Goal: Task Accomplishment & Management: Use online tool/utility

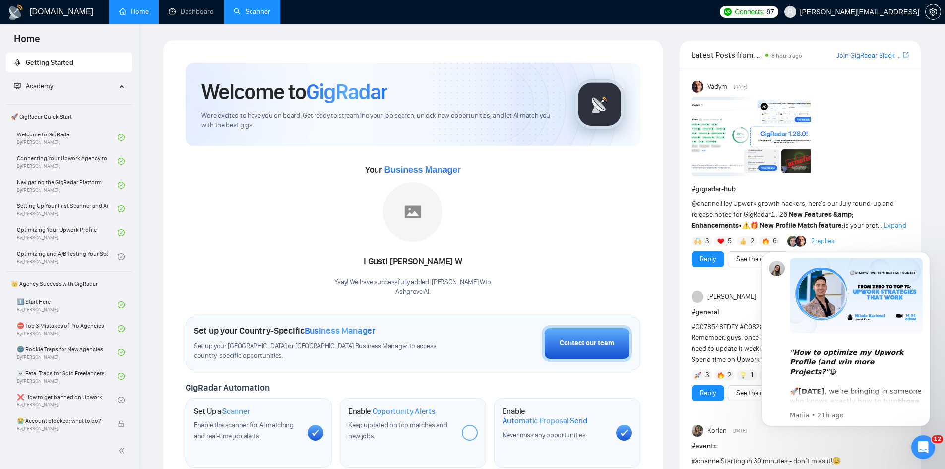
click at [251, 16] on link "Scanner" at bounding box center [252, 11] width 37 height 8
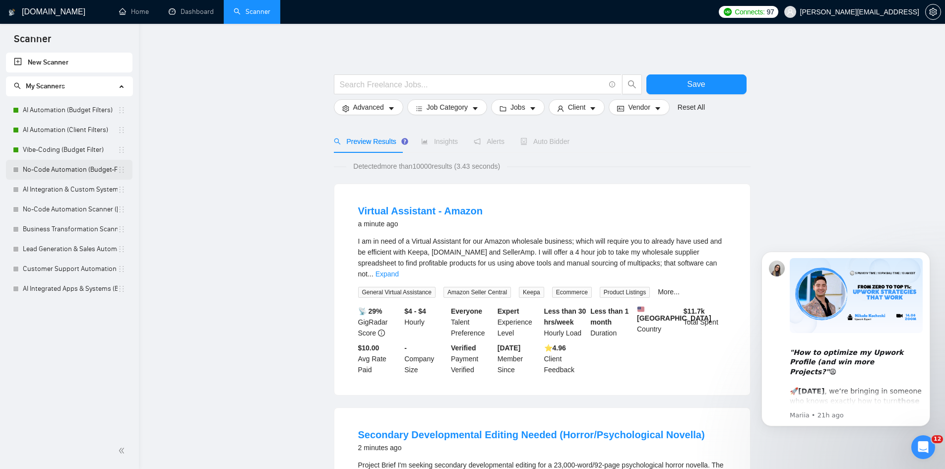
click at [51, 170] on link "No-Code Automation (Budget-Filters)" at bounding box center [70, 170] width 95 height 20
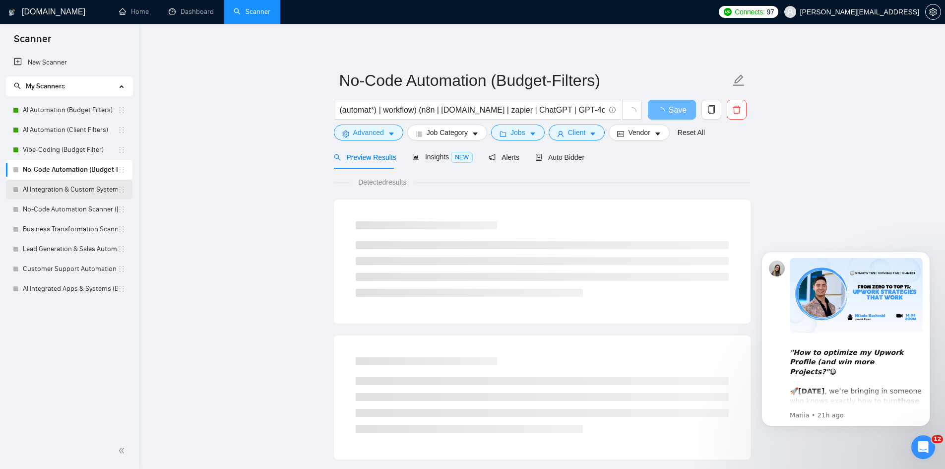
click at [48, 180] on link "AI Integration & Custom Systems Scanner (Ivan)" at bounding box center [70, 190] width 95 height 20
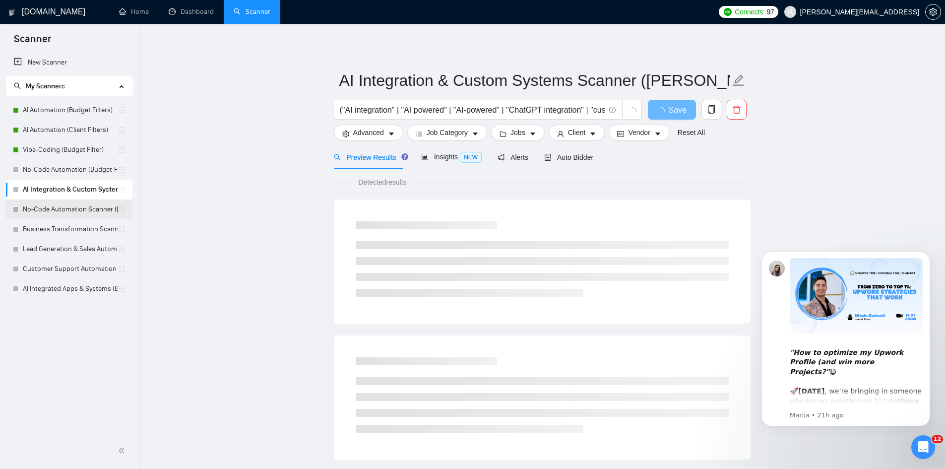
click at [46, 202] on link "No-Code Automation Scanner (Ivan)" at bounding box center [70, 209] width 95 height 20
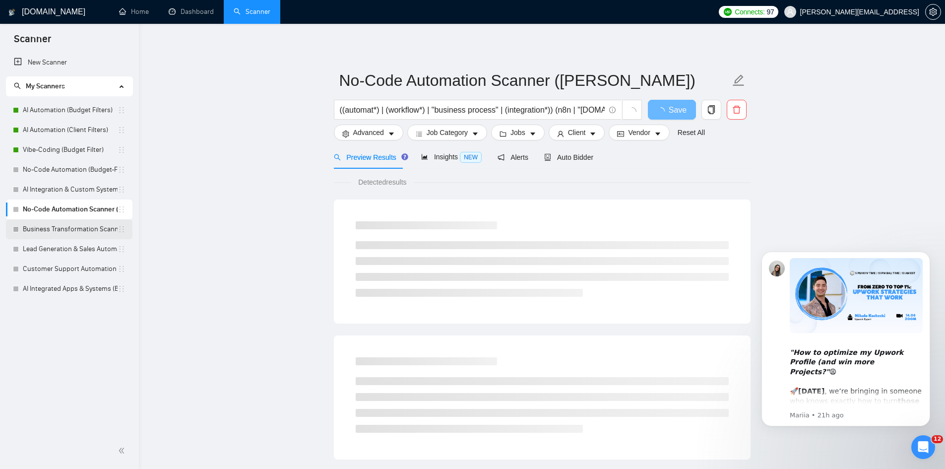
click at [46, 226] on link "Business Transformation Scanner (Ivan)" at bounding box center [70, 229] width 95 height 20
click at [47, 247] on link "Lead Generation & Sales Automation (Ivan)" at bounding box center [70, 249] width 95 height 20
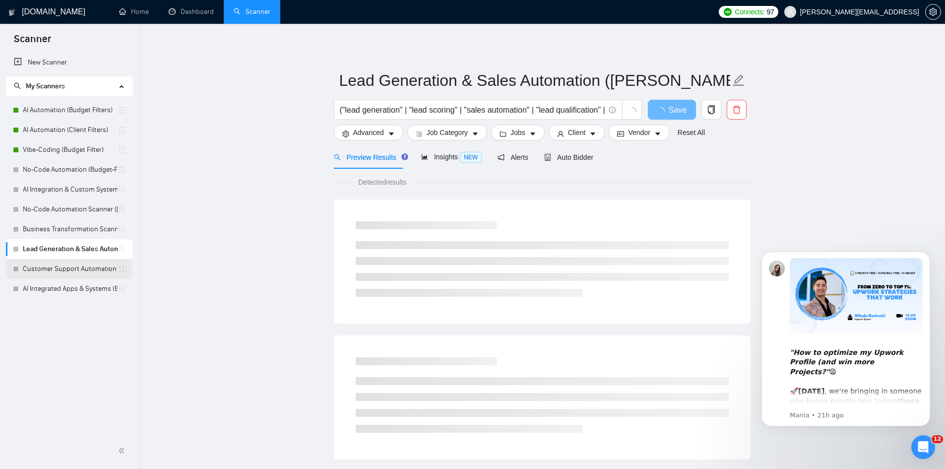
click at [51, 266] on link "Customer Support Automation (Ivan)" at bounding box center [70, 269] width 95 height 20
click at [51, 289] on link "AI Integrated Apps & Systems (Budget Filters)" at bounding box center [70, 289] width 95 height 20
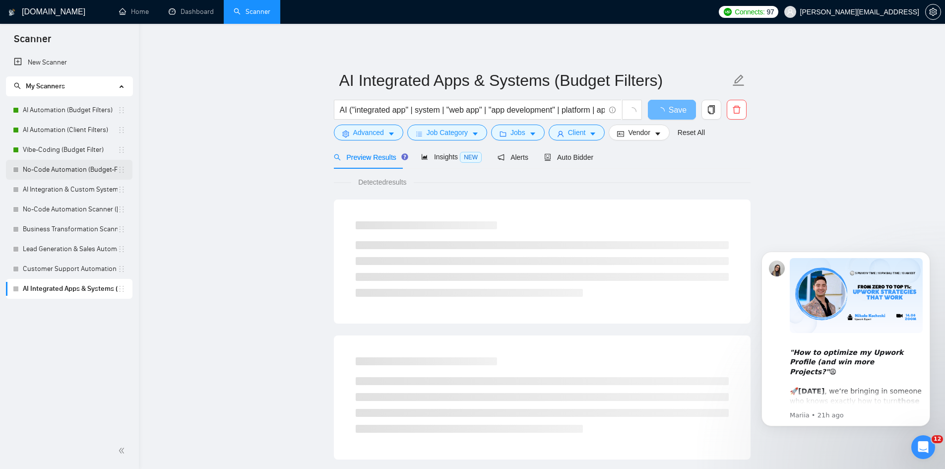
click at [66, 167] on link "No-Code Automation (Budget-Filters)" at bounding box center [70, 170] width 95 height 20
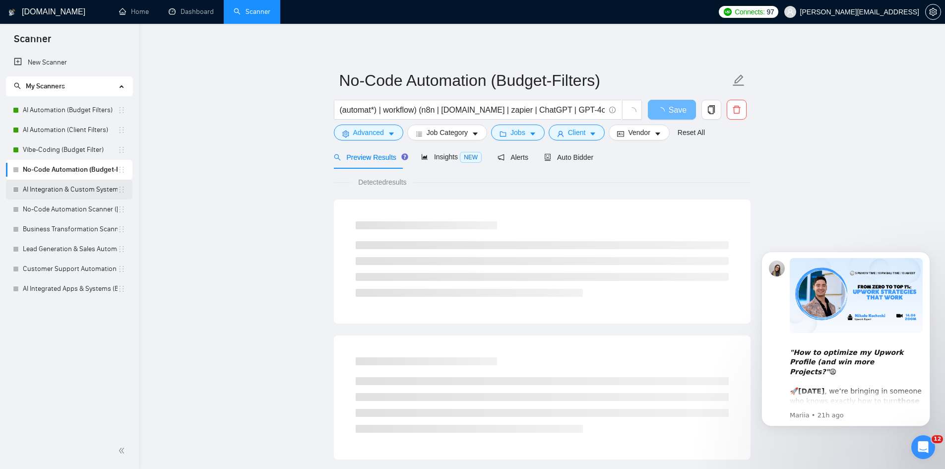
click at [58, 192] on link "AI Integration & Custom Systems Scanner (Ivan)" at bounding box center [70, 190] width 95 height 20
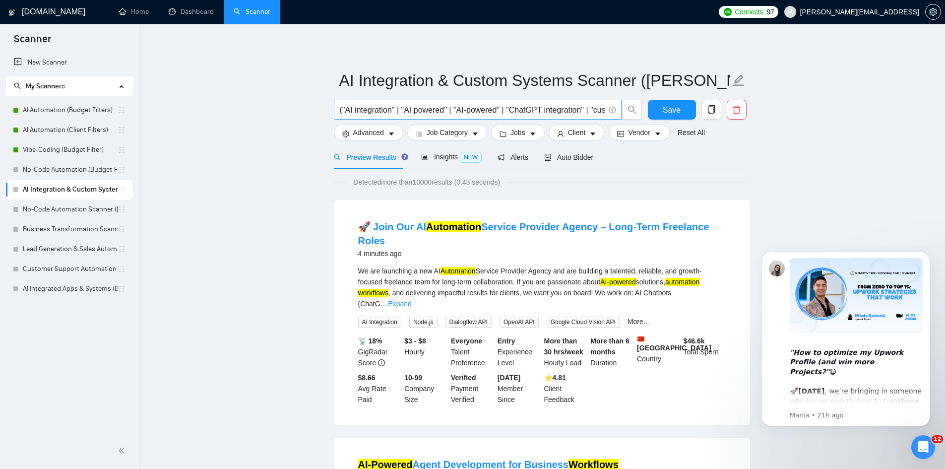
click at [381, 112] on input "("AI integration" | "AI powered" | "AI-powered" | "ChatGPT integration" | "cust…" at bounding box center [472, 110] width 265 height 12
click at [60, 145] on link "Vibe-Coding (Budget Filter)" at bounding box center [70, 150] width 95 height 20
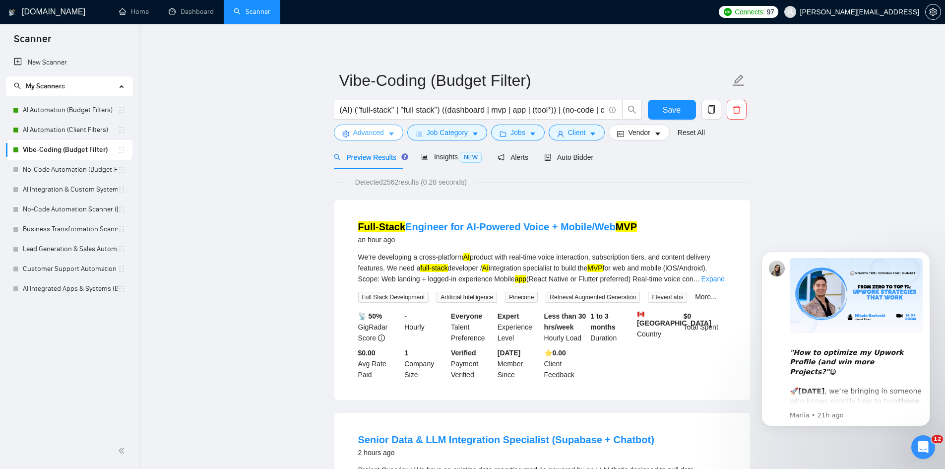
click at [372, 134] on span "Advanced" at bounding box center [368, 132] width 31 height 11
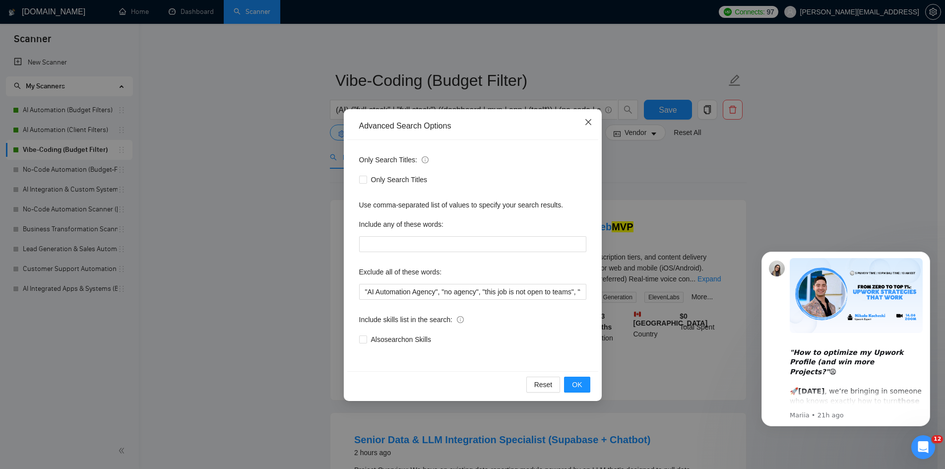
click at [592, 126] on icon "close" at bounding box center [588, 122] width 8 height 8
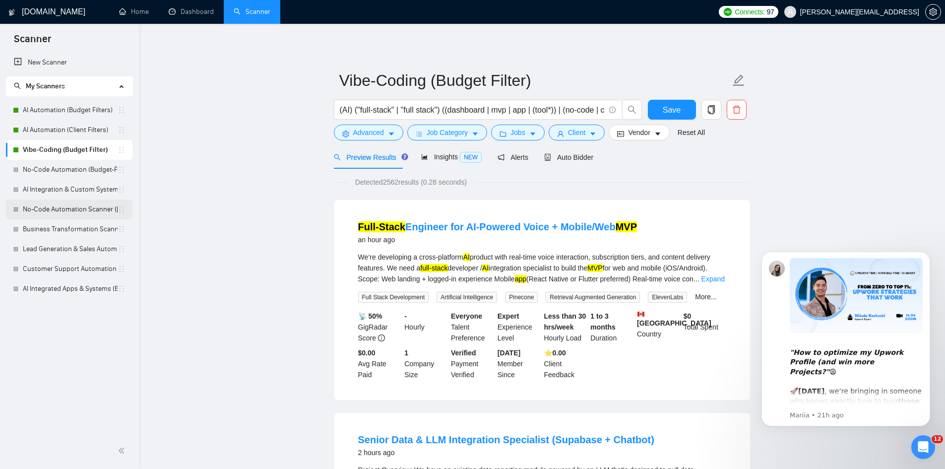
click at [64, 212] on link "No-Code Automation Scanner (Ivan)" at bounding box center [70, 209] width 95 height 20
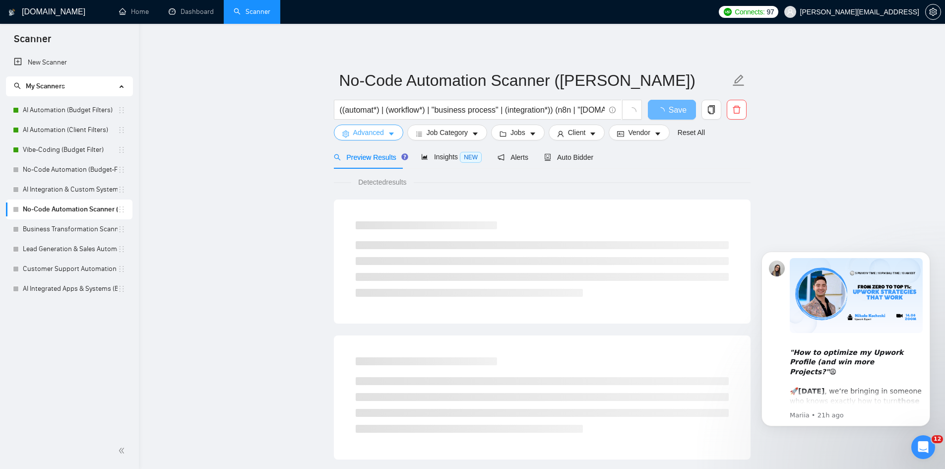
click at [388, 135] on icon "caret-down" at bounding box center [391, 133] width 7 height 7
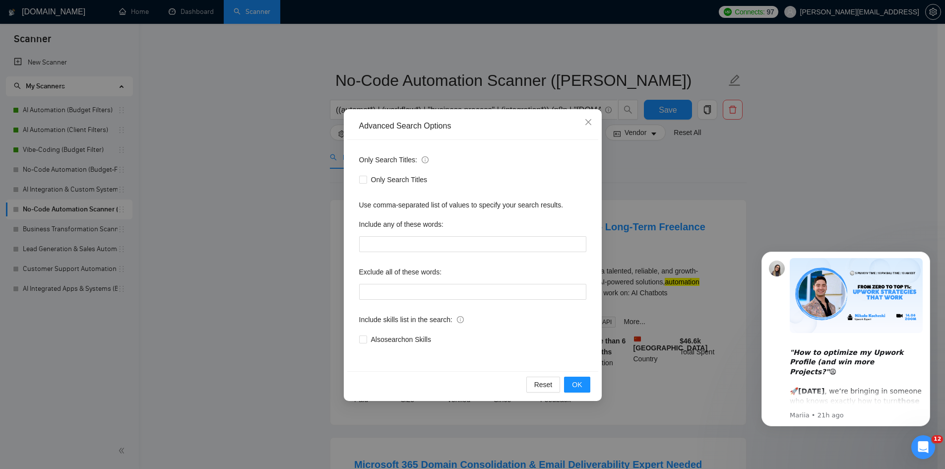
click at [272, 230] on div "Advanced Search Options Only Search Titles: Only Search Titles Use comma-separa…" at bounding box center [472, 234] width 945 height 469
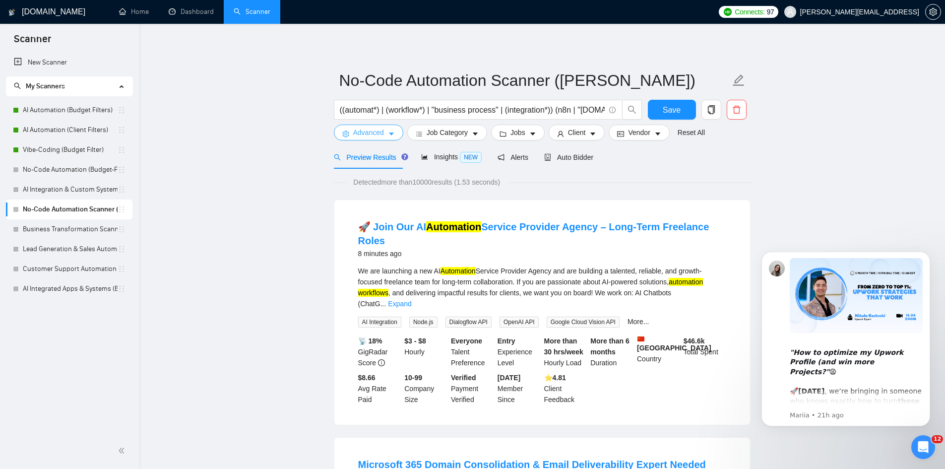
click at [363, 129] on span "Advanced" at bounding box center [368, 132] width 31 height 11
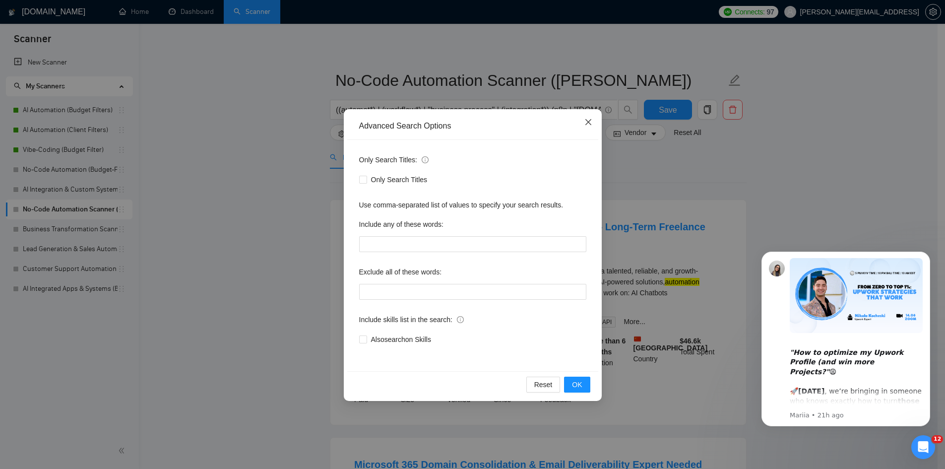
click at [594, 122] on span "Close" at bounding box center [588, 122] width 27 height 27
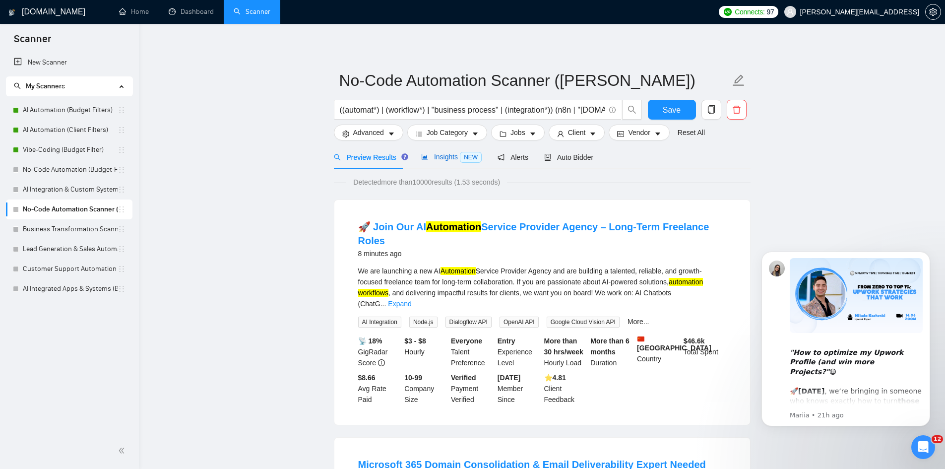
click at [450, 160] on span "Insights NEW" at bounding box center [451, 157] width 61 height 8
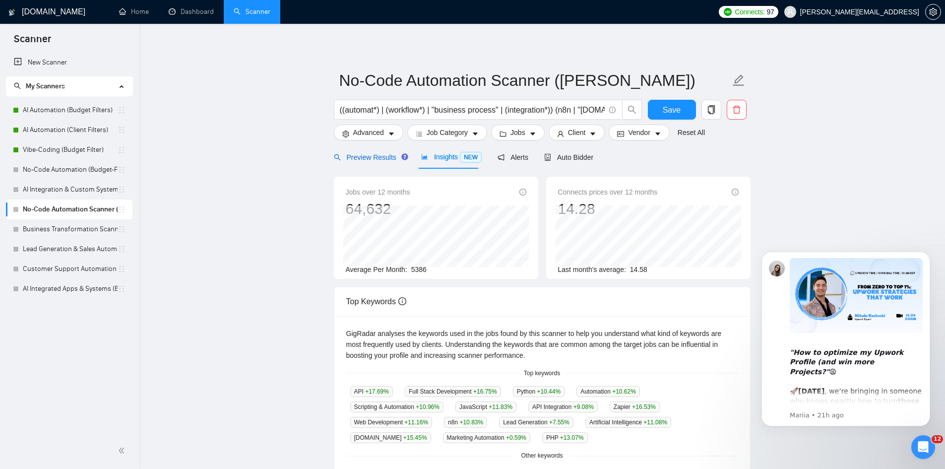
click at [378, 152] on div "Preview Results" at bounding box center [369, 157] width 71 height 11
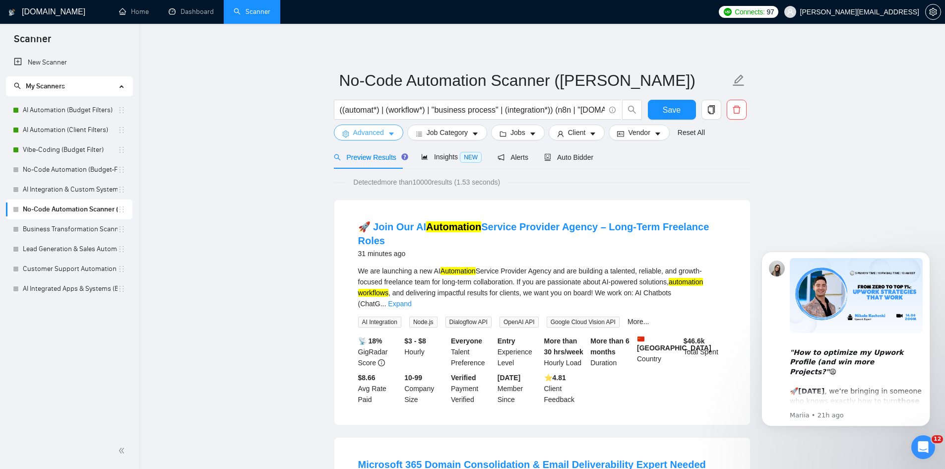
click at [392, 136] on icon "caret-down" at bounding box center [391, 133] width 7 height 7
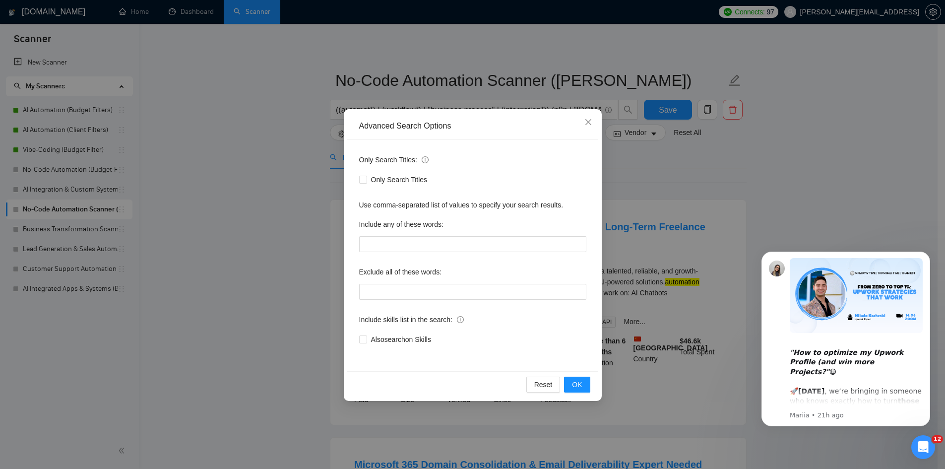
click at [196, 203] on div "Advanced Search Options Only Search Titles: Only Search Titles Use comma-separa…" at bounding box center [472, 234] width 945 height 469
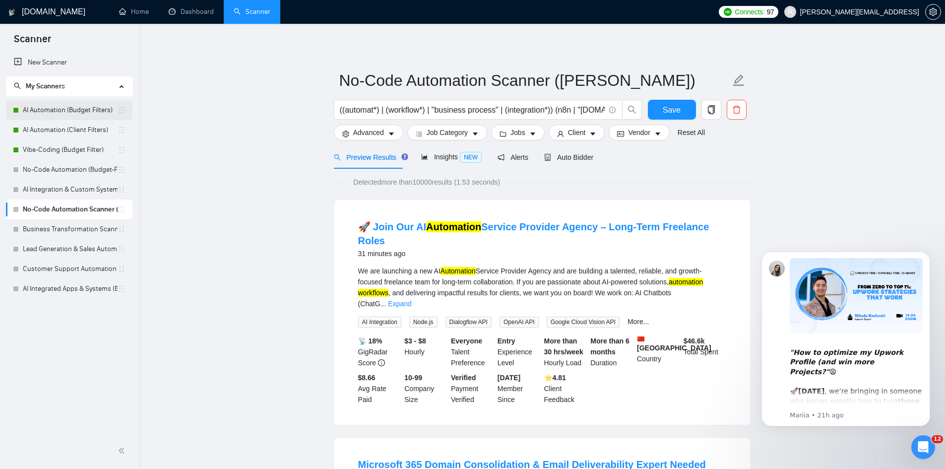
click at [100, 115] on link "AI Automation (Budget Filters)" at bounding box center [70, 110] width 95 height 20
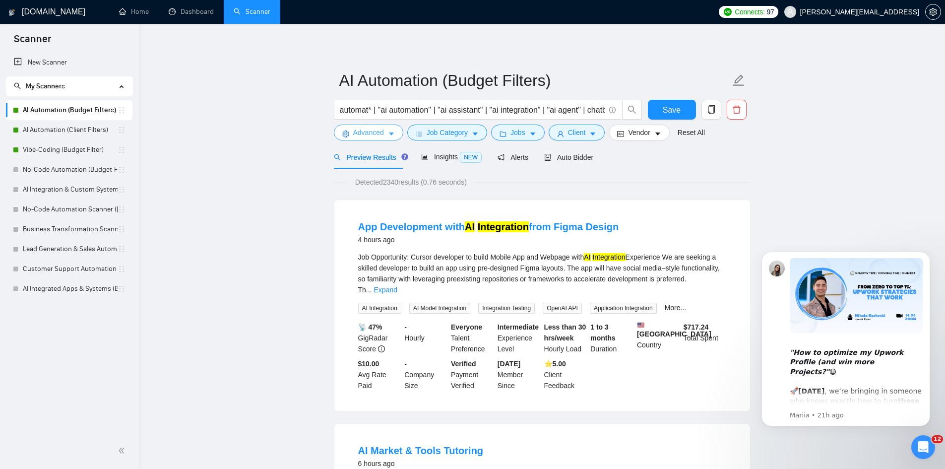
click at [371, 134] on span "Advanced" at bounding box center [368, 132] width 31 height 11
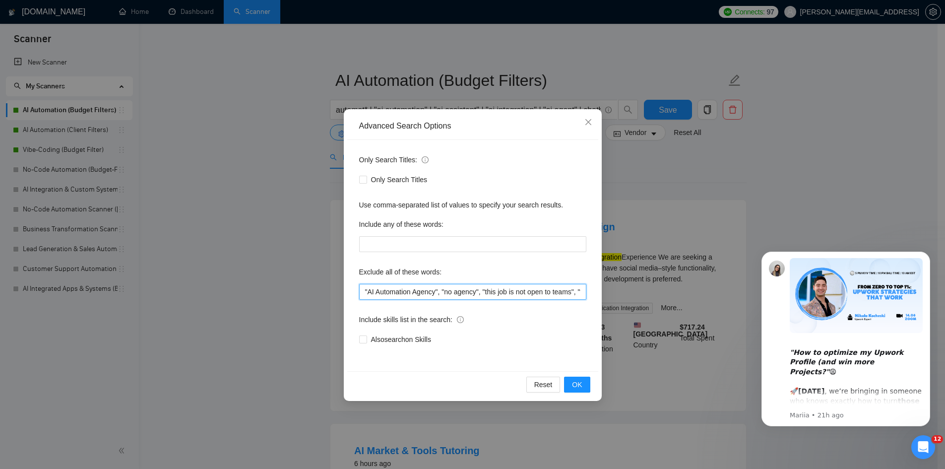
click at [544, 294] on input ""AI Automation Agency", "no agency", "this job is not open to teams", "this job…" at bounding box center [472, 292] width 227 height 16
click at [538, 288] on input ""AI Automation Agency", "no agency", "this job is not open to teams", "this job…" at bounding box center [472, 292] width 227 height 16
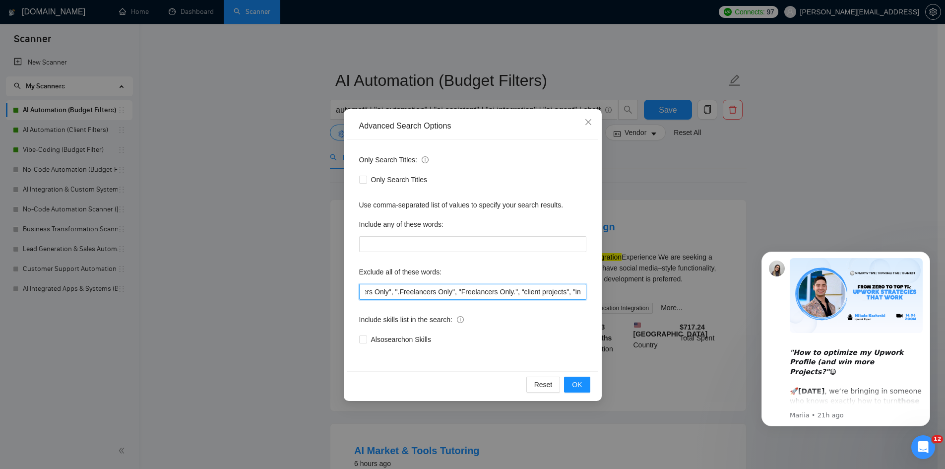
scroll to position [0, 949]
click at [527, 294] on input ""AI Automation Agency", "no agency", "this job is not open to teams", "this job…" at bounding box center [472, 292] width 227 height 16
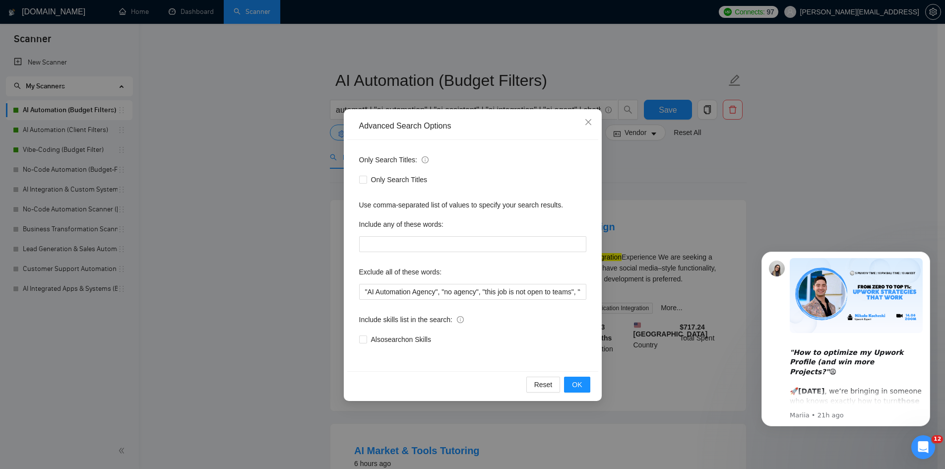
click at [77, 186] on div "Advanced Search Options Only Search Titles: Only Search Titles Use comma-separa…" at bounding box center [472, 234] width 945 height 469
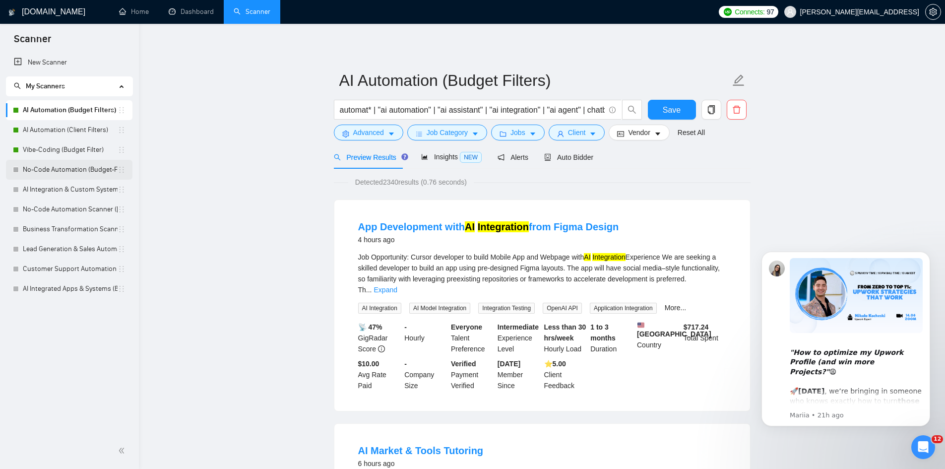
click at [79, 177] on link "No-Code Automation (Budget-Filters)" at bounding box center [70, 170] width 95 height 20
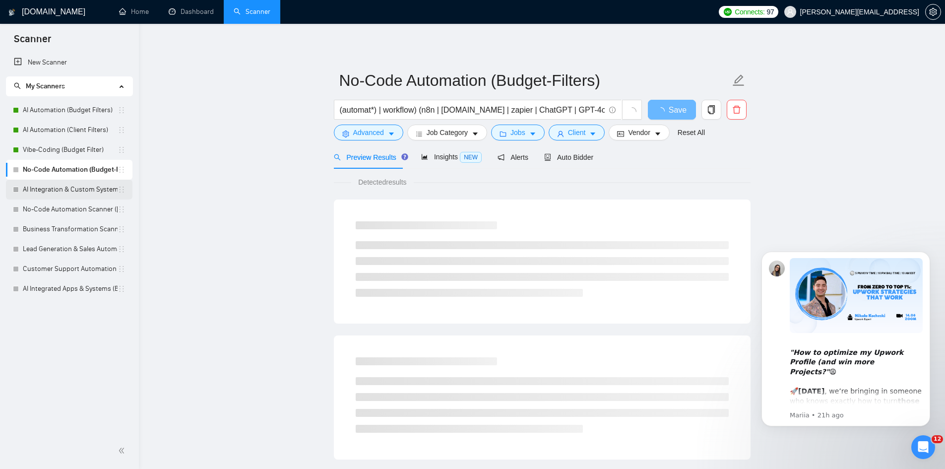
click at [79, 186] on link "AI Integration & Custom Systems Scanner (Ivan)" at bounding box center [70, 190] width 95 height 20
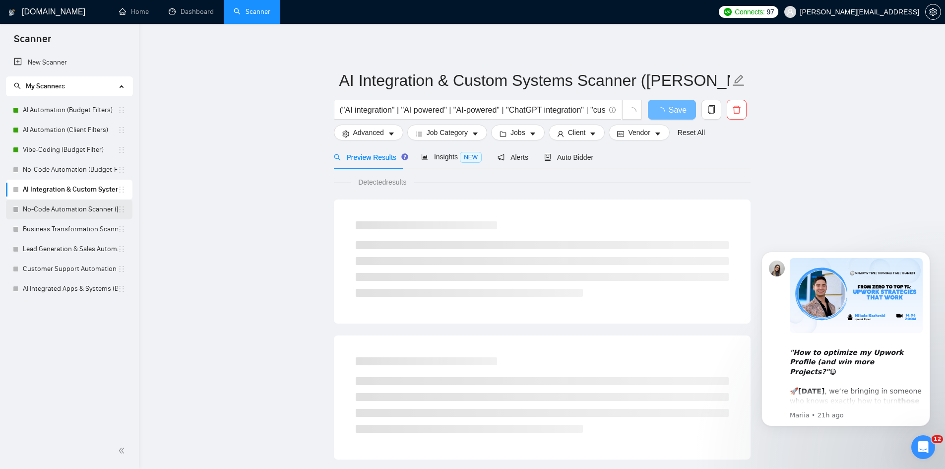
click at [74, 217] on link "No-Code Automation Scanner (Ivan)" at bounding box center [70, 209] width 95 height 20
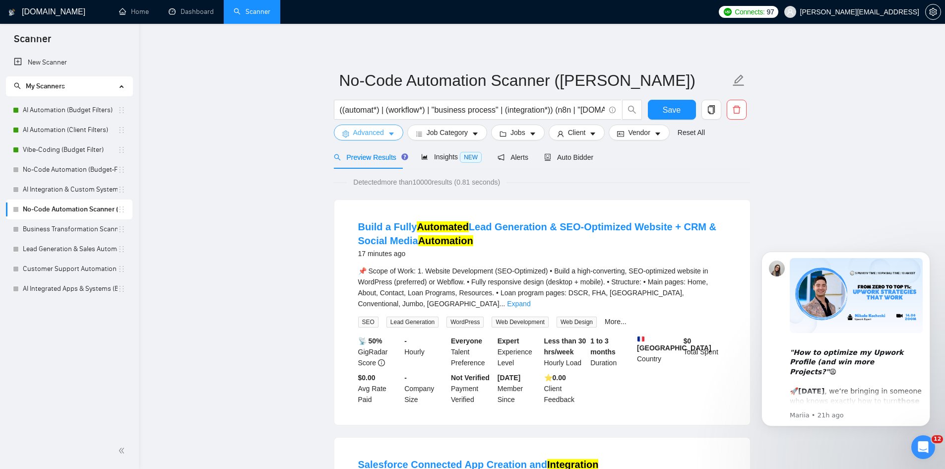
click at [375, 132] on span "Advanced" at bounding box center [368, 132] width 31 height 11
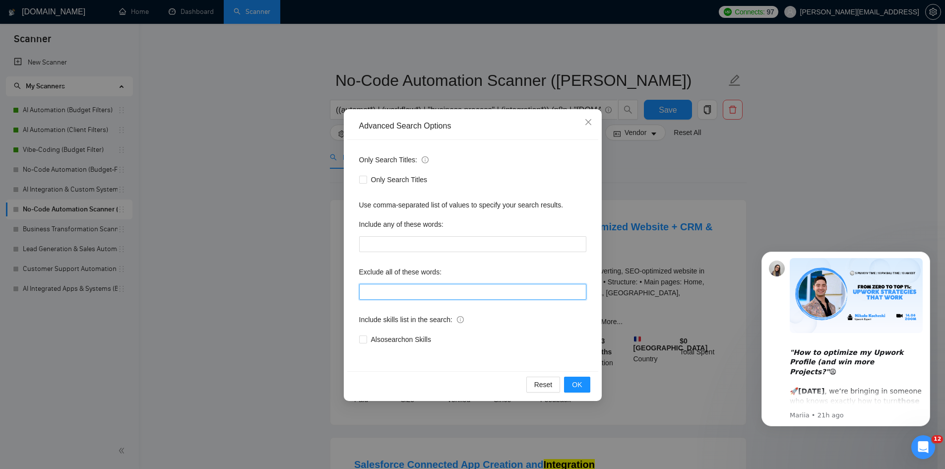
click at [407, 290] on input "text" at bounding box center [472, 292] width 227 height 16
paste input ""AI Automation Agency", "no agency", "this job is not open to teams", "this job…"
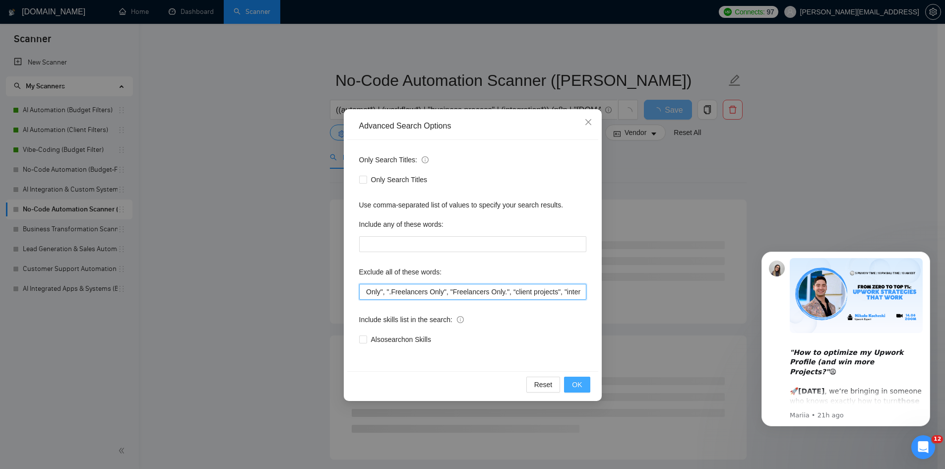
type input ""AI Automation Agency", "no agency", "this job is not open to teams", "this job…"
click at [578, 383] on span "OK" at bounding box center [577, 384] width 10 height 11
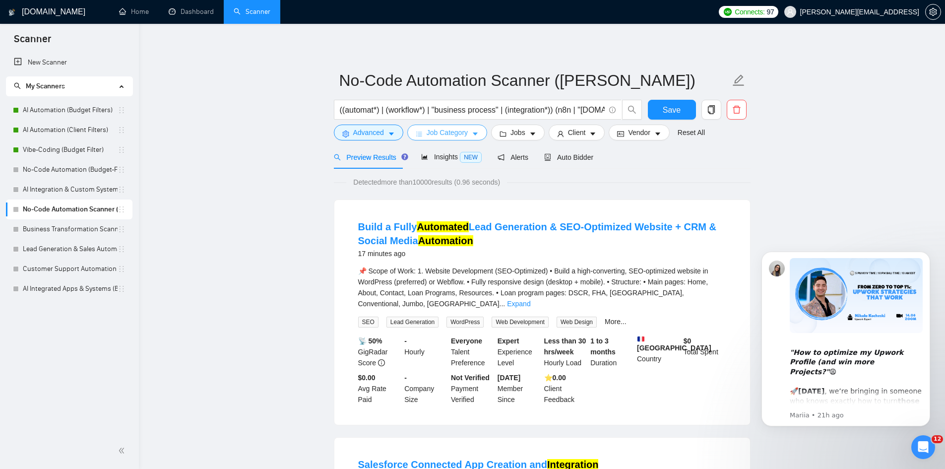
click at [468, 132] on button "Job Category" at bounding box center [447, 132] width 80 height 16
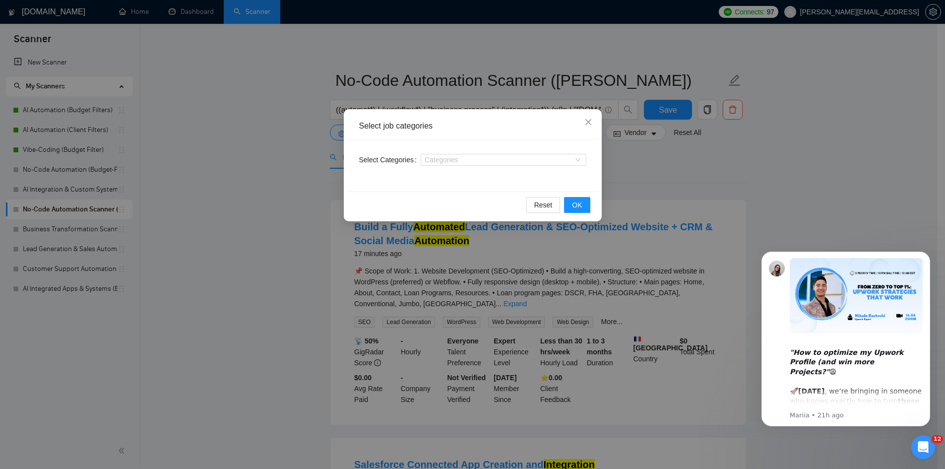
click at [715, 177] on div "Select job categories Select Categories Categories Reset OK" at bounding box center [472, 234] width 945 height 469
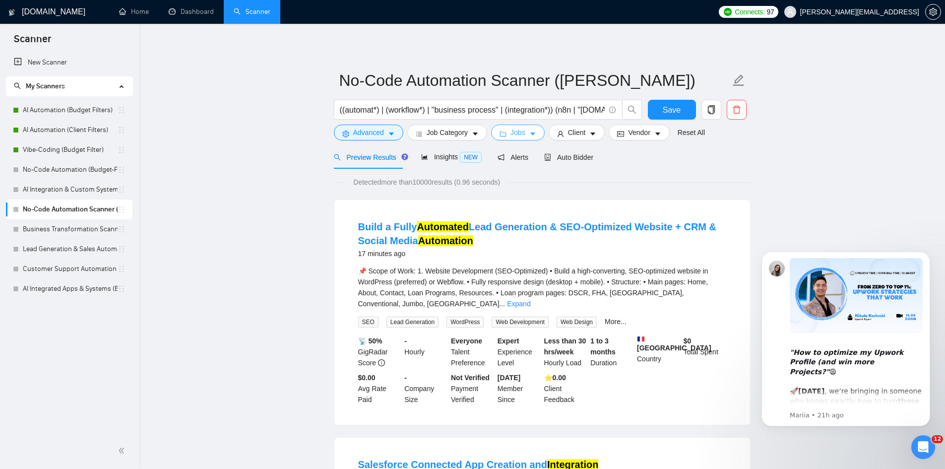
click at [508, 135] on button "Jobs" at bounding box center [518, 132] width 54 height 16
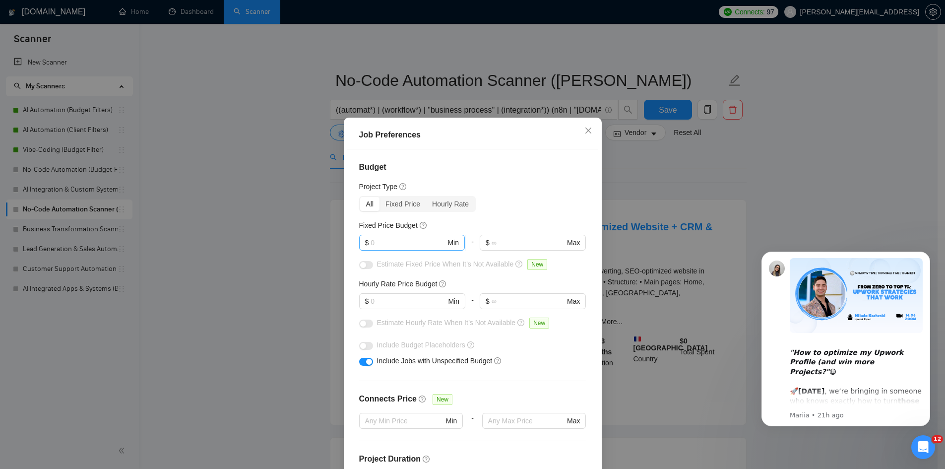
click at [405, 245] on input "text" at bounding box center [408, 242] width 75 height 11
click at [407, 241] on input "text" at bounding box center [408, 242] width 75 height 11
type input "2000"
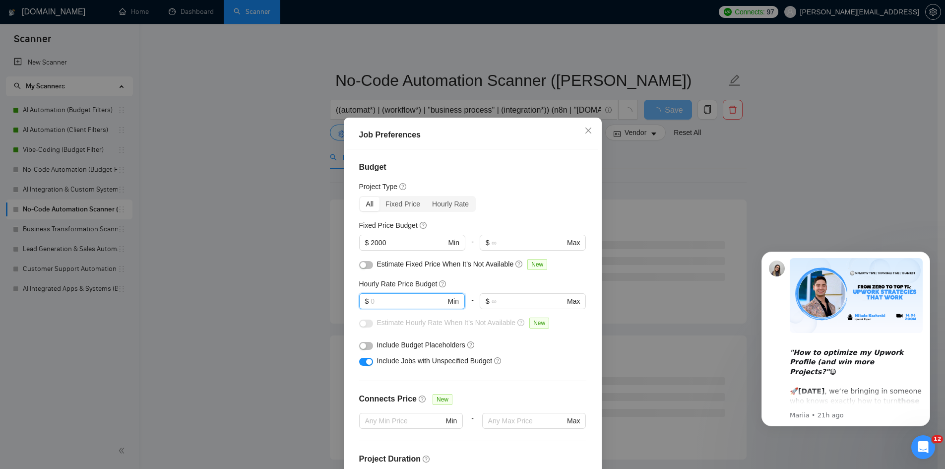
click at [397, 304] on input "text" at bounding box center [408, 301] width 75 height 11
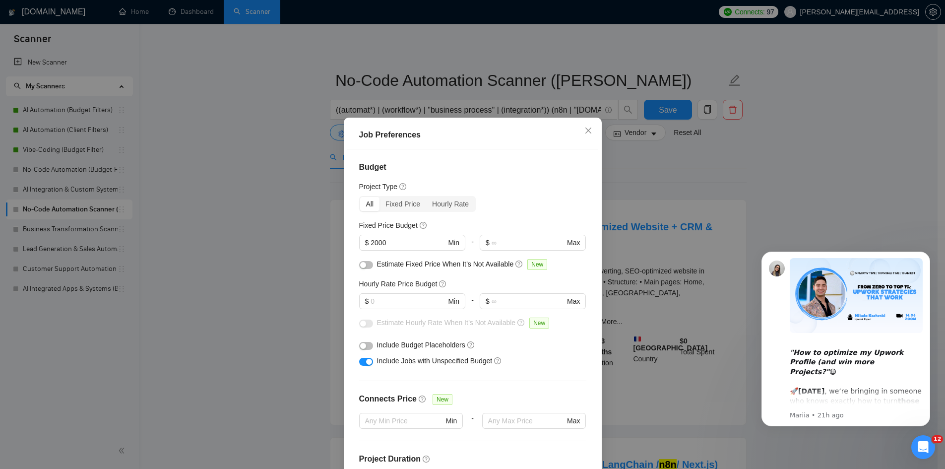
click at [360, 346] on div "button" at bounding box center [363, 346] width 6 height 6
click at [412, 304] on input "text" at bounding box center [408, 301] width 75 height 11
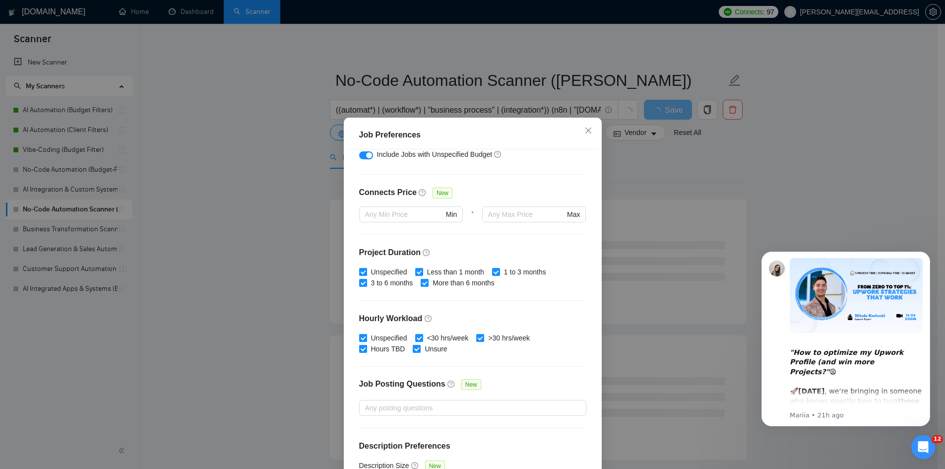
scroll to position [231, 0]
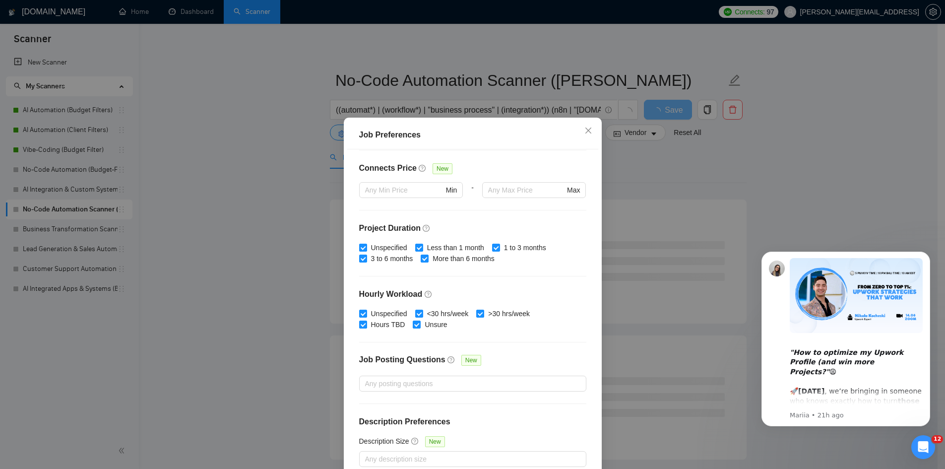
type input "30"
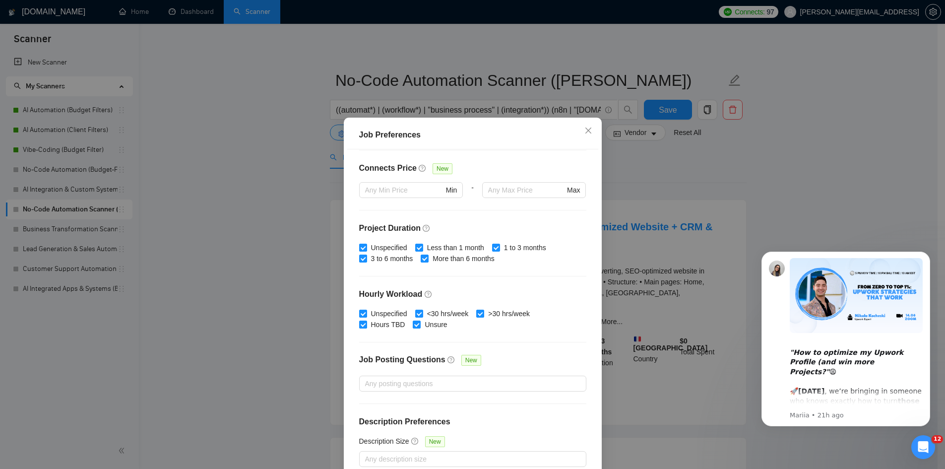
scroll to position [0, 0]
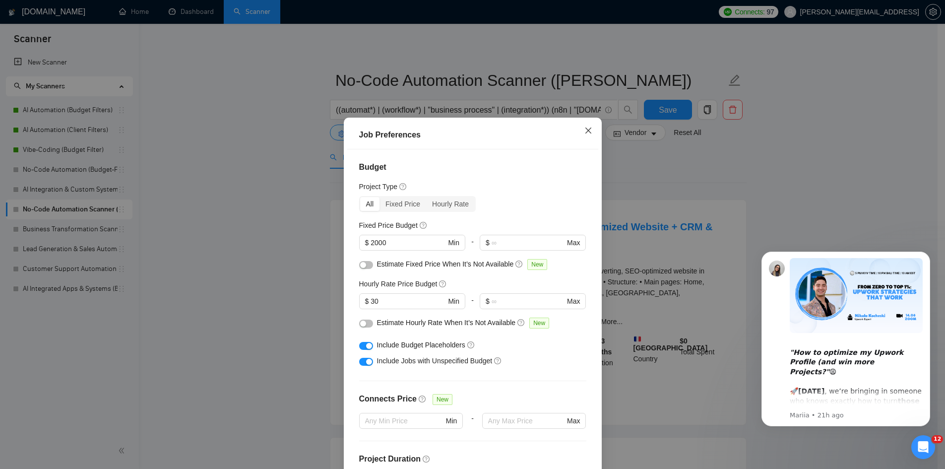
click at [586, 130] on icon "close" at bounding box center [588, 130] width 6 height 6
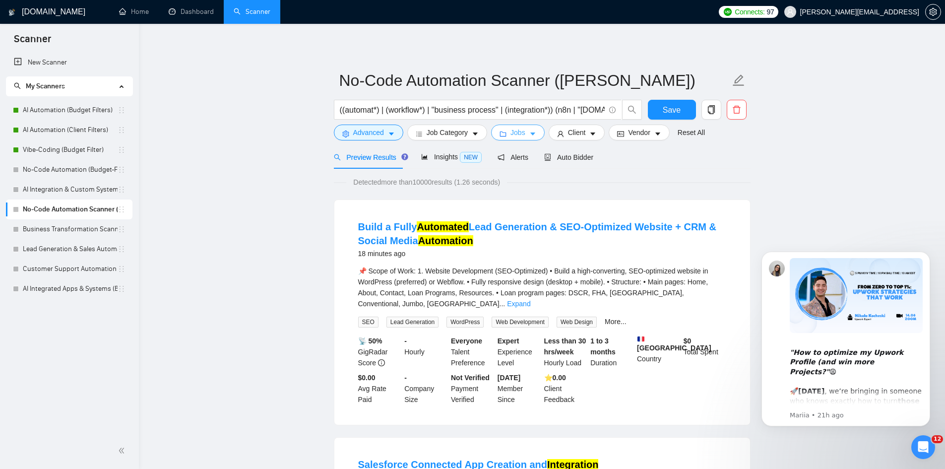
click at [510, 131] on span "Jobs" at bounding box center [517, 132] width 15 height 11
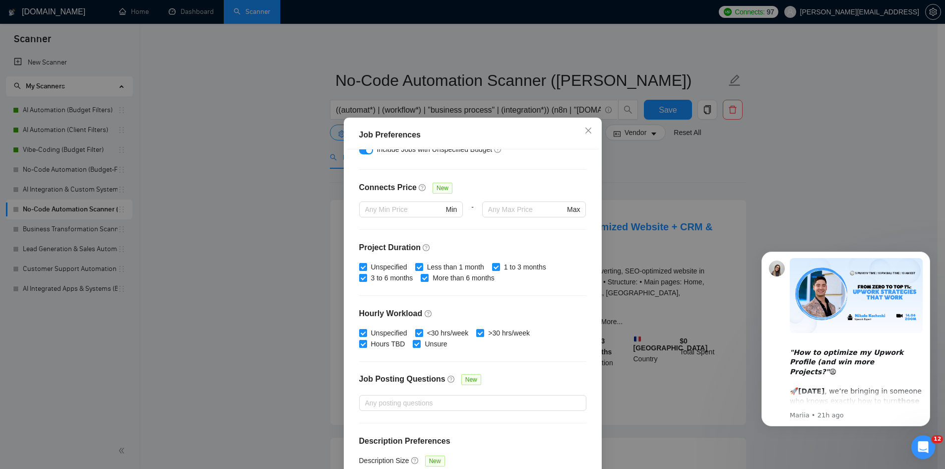
scroll to position [231, 0]
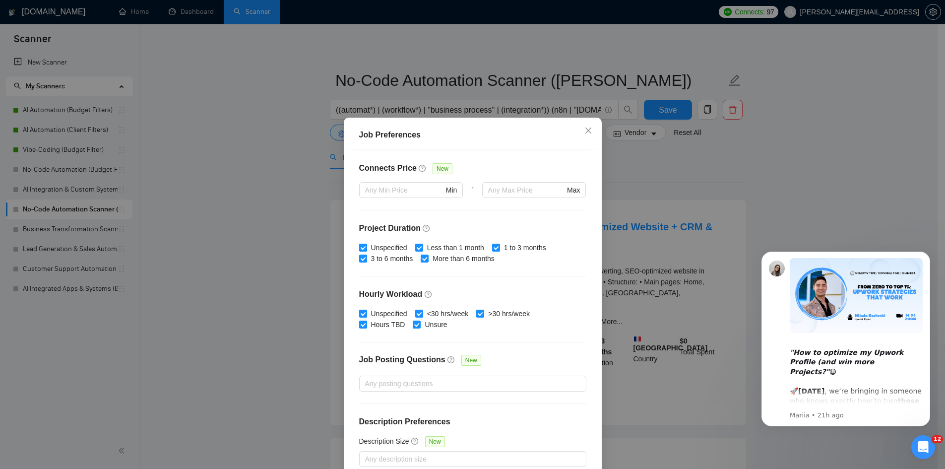
click at [636, 160] on div "Job Preferences Budget Project Type All Fixed Price Hourly Rate Fixed Price Bud…" at bounding box center [472, 234] width 945 height 469
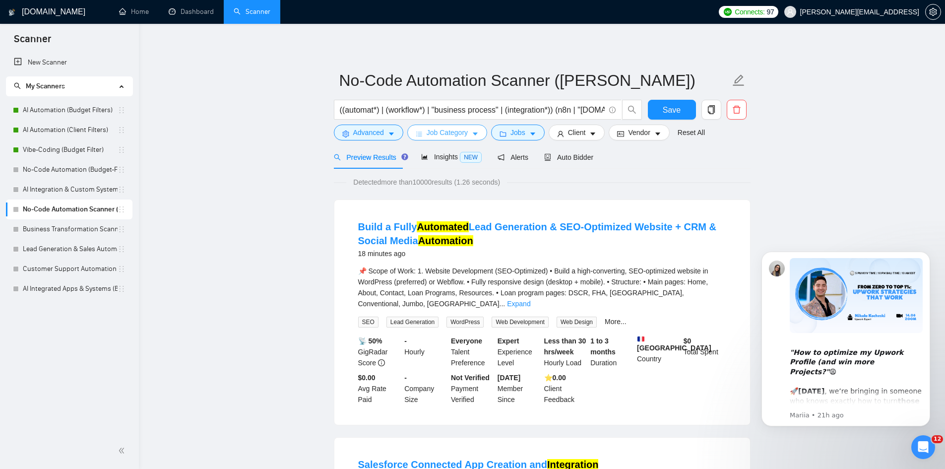
click at [433, 131] on span "Job Category" at bounding box center [447, 132] width 41 height 11
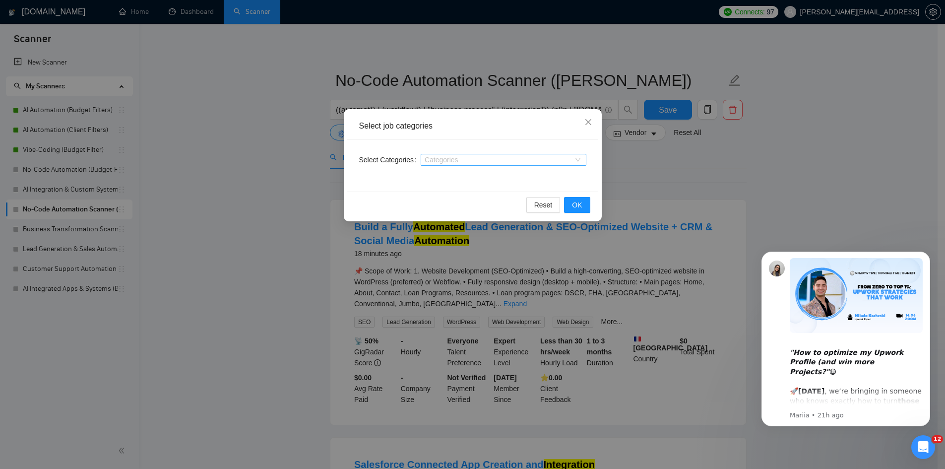
click at [447, 158] on div at bounding box center [498, 160] width 151 height 8
click at [681, 178] on div "Select job categories Select Categories Categories Reset OK" at bounding box center [472, 234] width 945 height 469
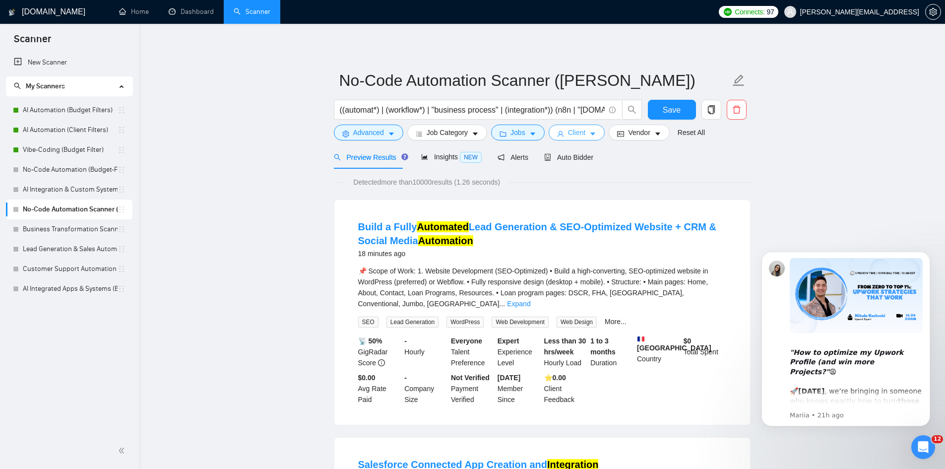
click at [568, 132] on span "Client" at bounding box center [577, 132] width 18 height 11
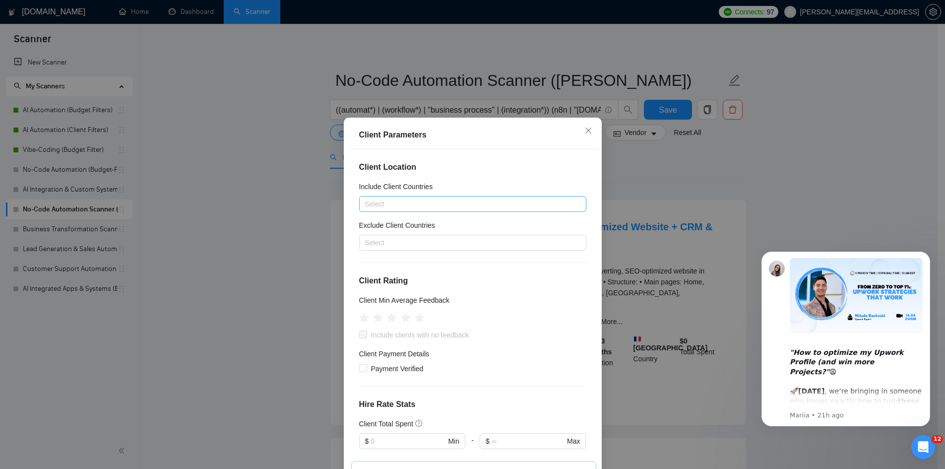
click at [412, 203] on div at bounding box center [468, 204] width 212 height 12
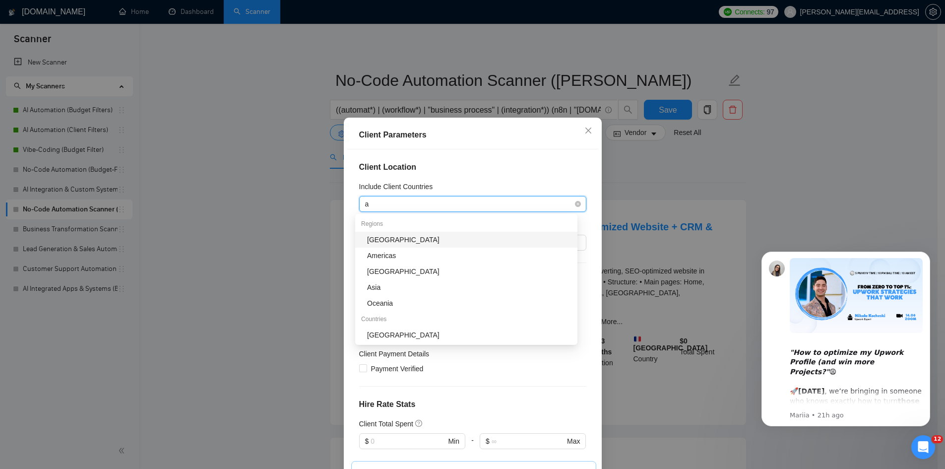
type input "au"
click at [409, 240] on div "Australia" at bounding box center [469, 239] width 204 height 11
click at [429, 208] on div "Australia" at bounding box center [468, 204] width 212 height 14
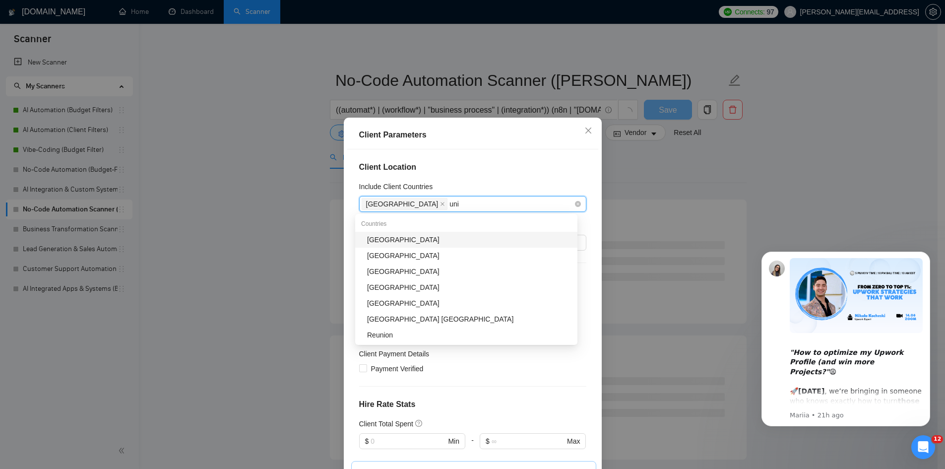
type input "unit"
click at [414, 241] on div "United States" at bounding box center [469, 239] width 204 height 11
click at [480, 204] on div "Australia United States" at bounding box center [468, 204] width 212 height 14
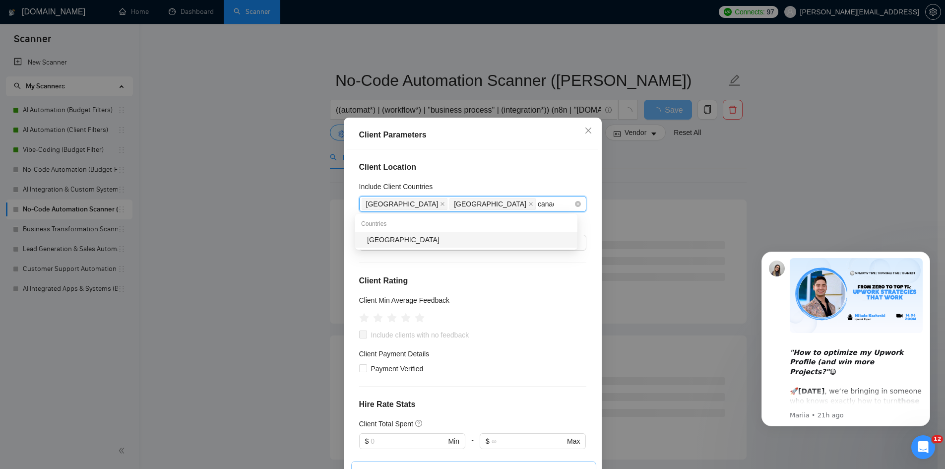
type input "canada"
click at [471, 240] on div "Canada" at bounding box center [469, 239] width 204 height 11
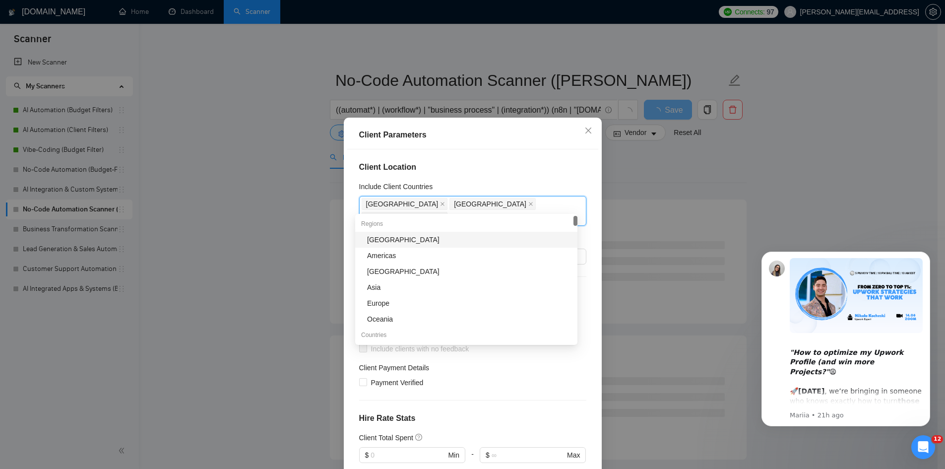
click at [521, 182] on div "Include Client Countries" at bounding box center [472, 188] width 227 height 15
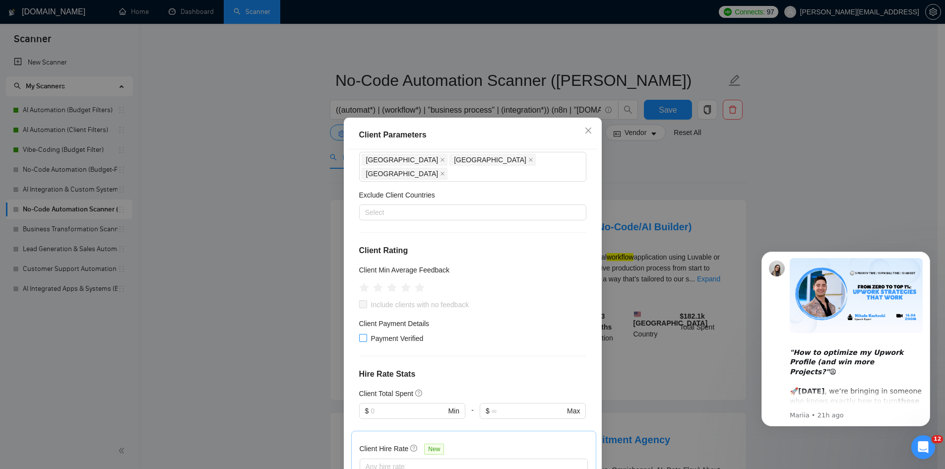
scroll to position [50, 0]
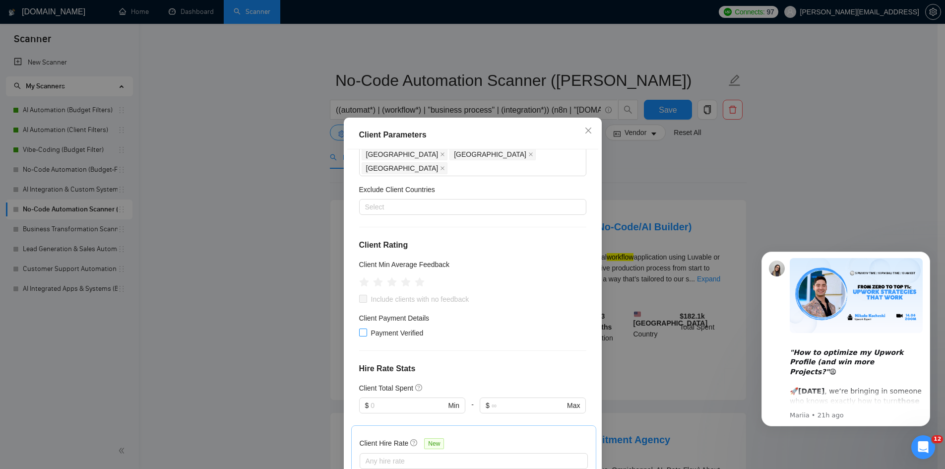
click at [361, 328] on input "Payment Verified" at bounding box center [362, 331] width 7 height 7
checkbox input "true"
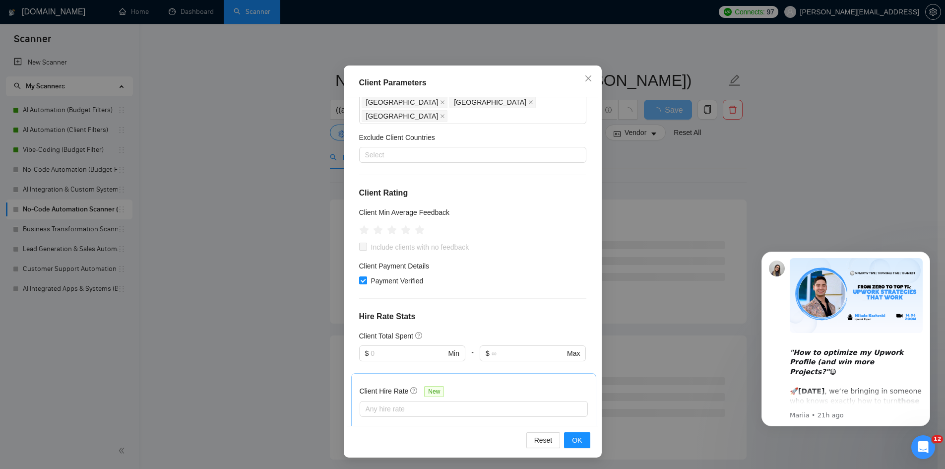
scroll to position [53, 0]
click at [435, 402] on div at bounding box center [468, 408] width 213 height 12
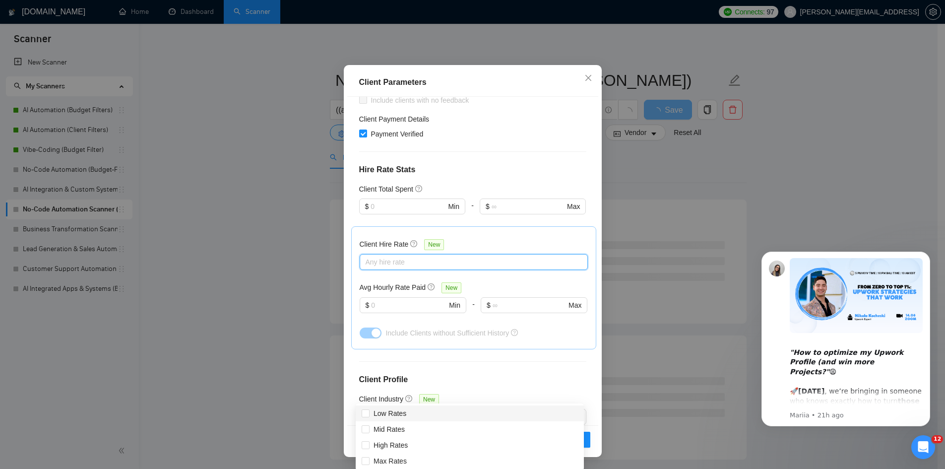
scroll to position [198, 0]
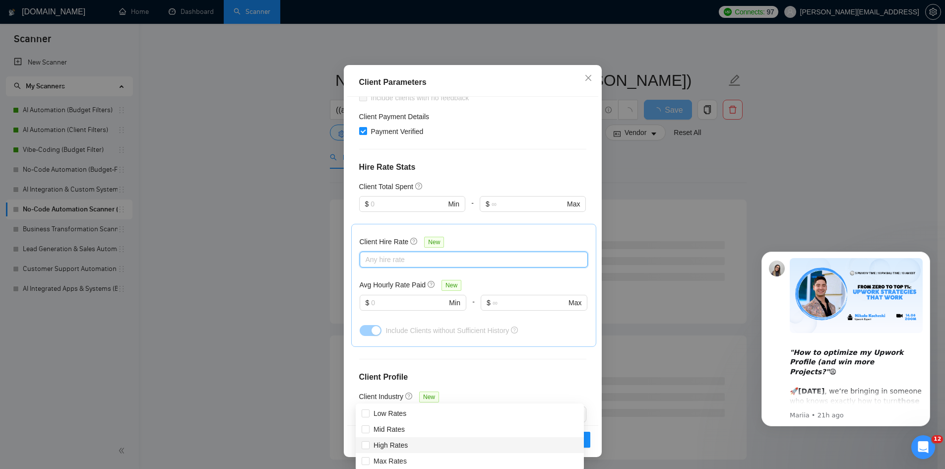
click at [426, 444] on div "High Rates" at bounding box center [470, 444] width 216 height 11
checkbox input "true"
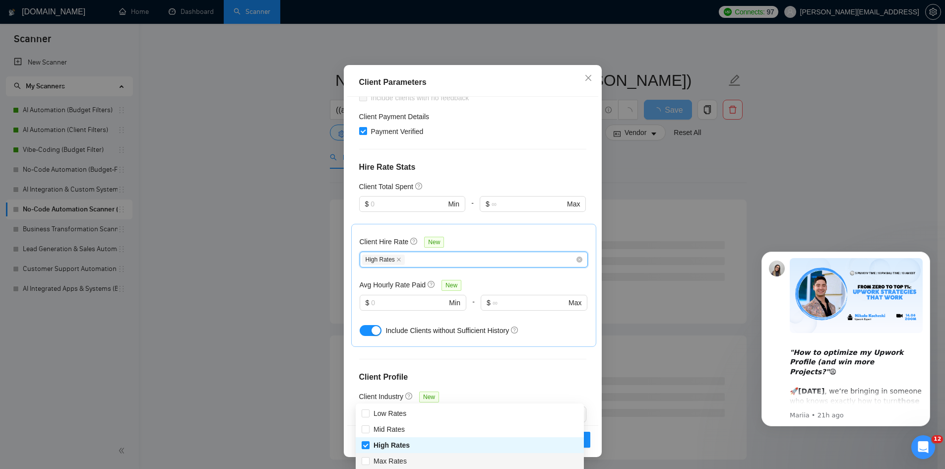
click at [409, 462] on div "Max Rates" at bounding box center [470, 460] width 216 height 11
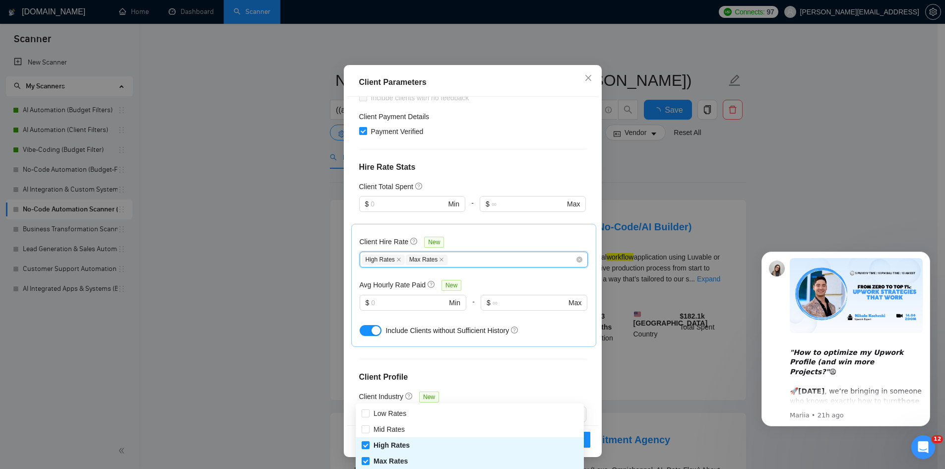
checkbox input "true"
click at [491, 264] on div "Client Hire Rate New High Rates Max Rates Avg Hourly Rate Paid New $ Min - $ Ma…" at bounding box center [474, 285] width 228 height 106
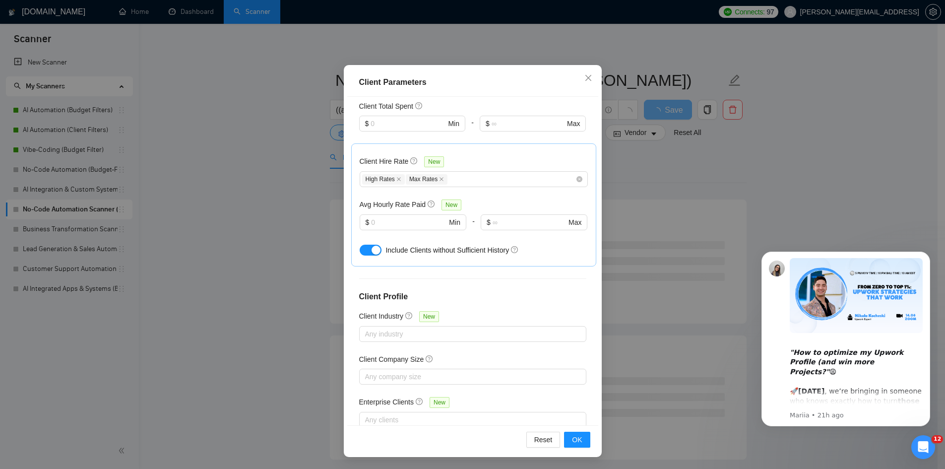
scroll to position [289, 0]
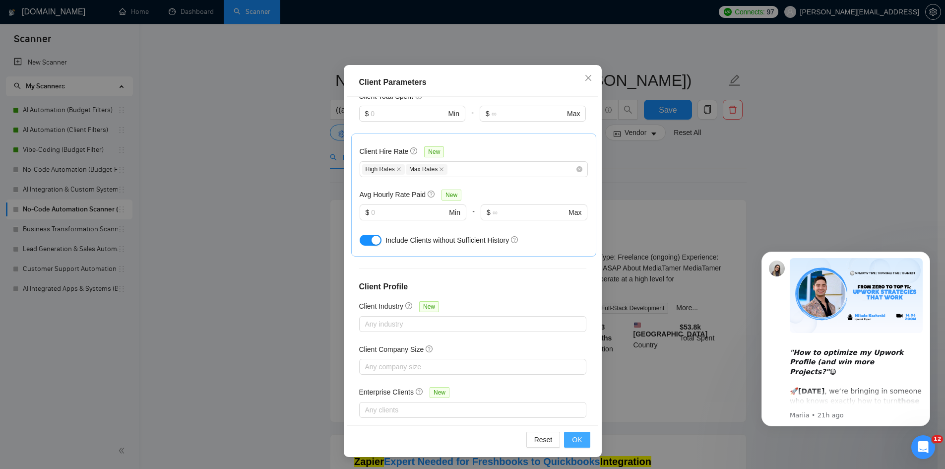
click at [572, 438] on span "OK" at bounding box center [577, 439] width 10 height 11
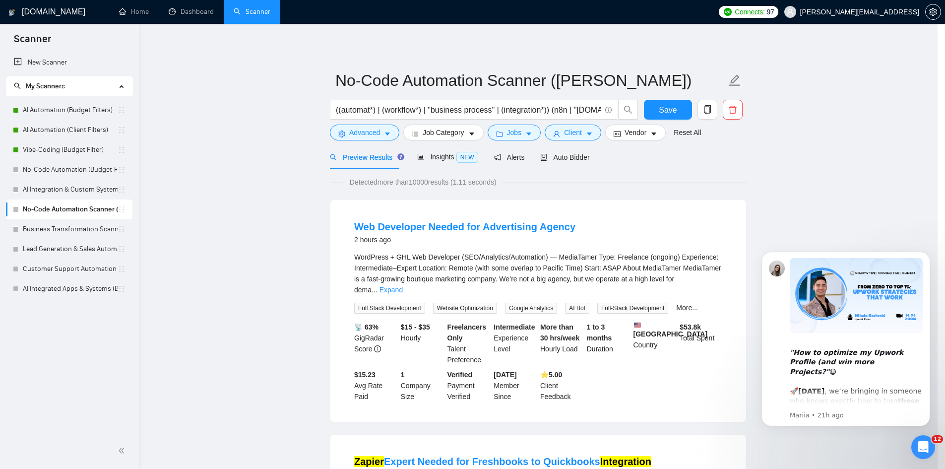
scroll to position [0, 0]
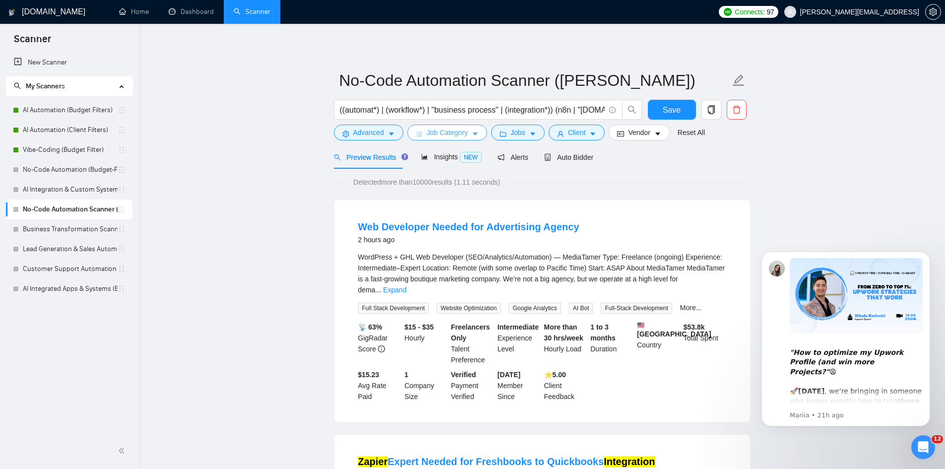
click at [458, 133] on span "Job Category" at bounding box center [447, 132] width 41 height 11
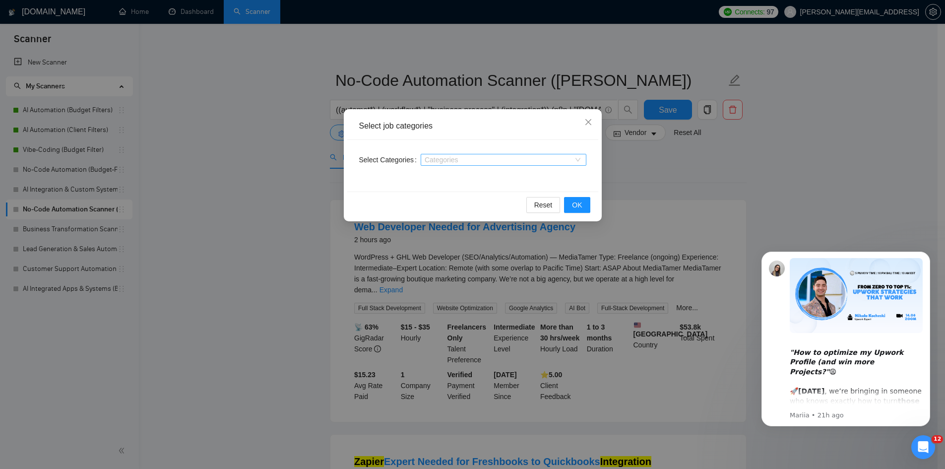
click at [447, 155] on div "Categories" at bounding box center [504, 160] width 166 height 12
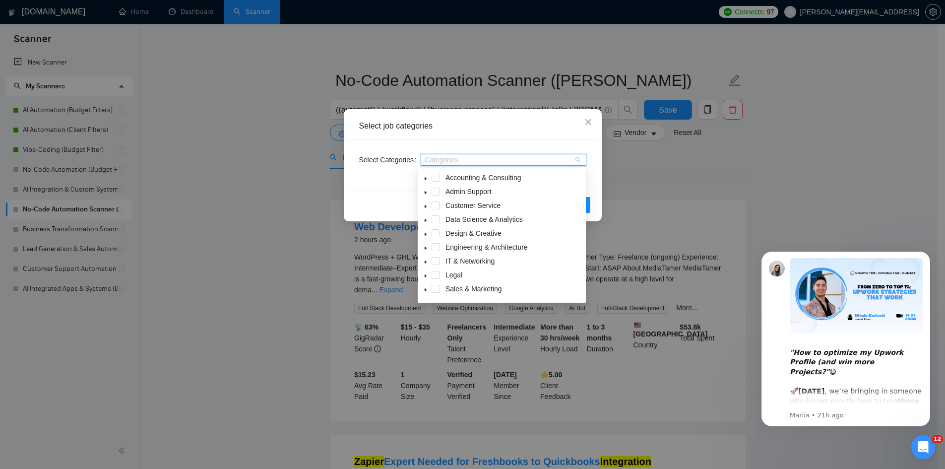
click at [447, 155] on div "Categories" at bounding box center [504, 160] width 166 height 12
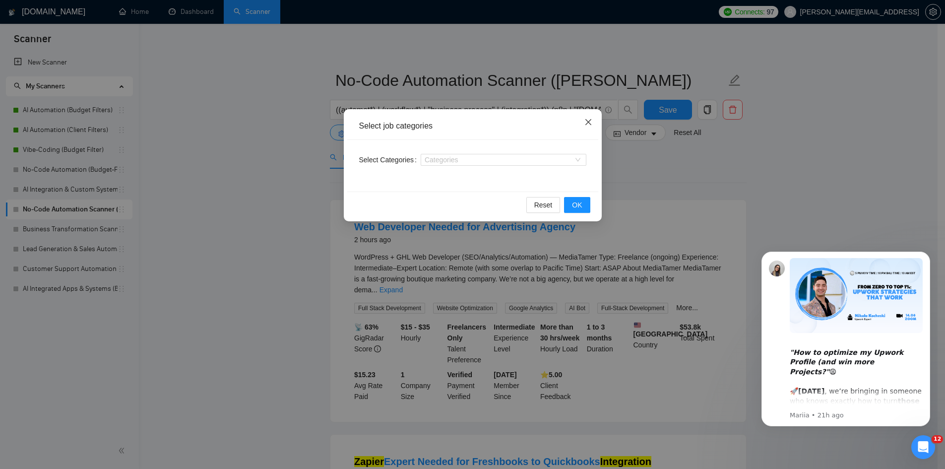
click at [589, 119] on icon "close" at bounding box center [588, 122] width 8 height 8
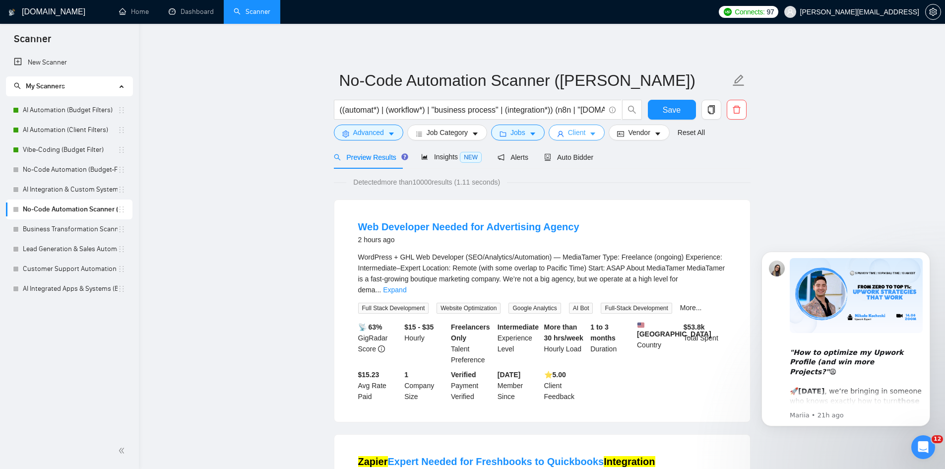
click at [583, 129] on button "Client" at bounding box center [577, 132] width 57 height 16
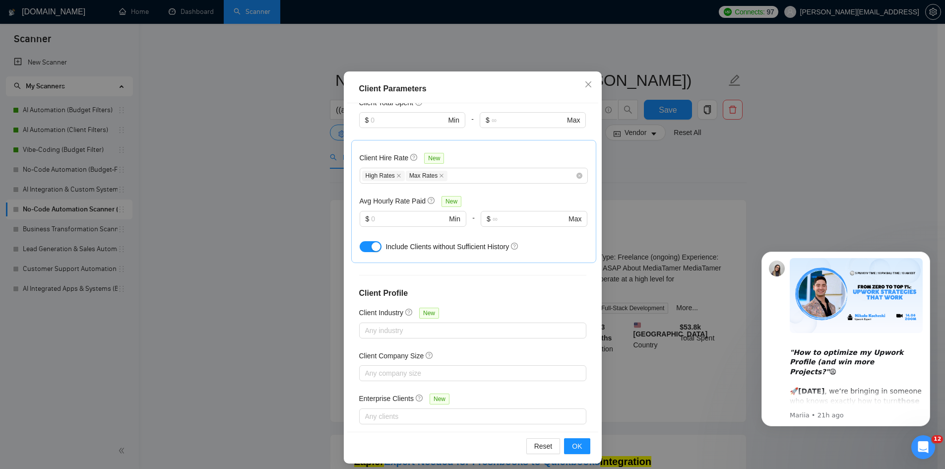
scroll to position [53, 0]
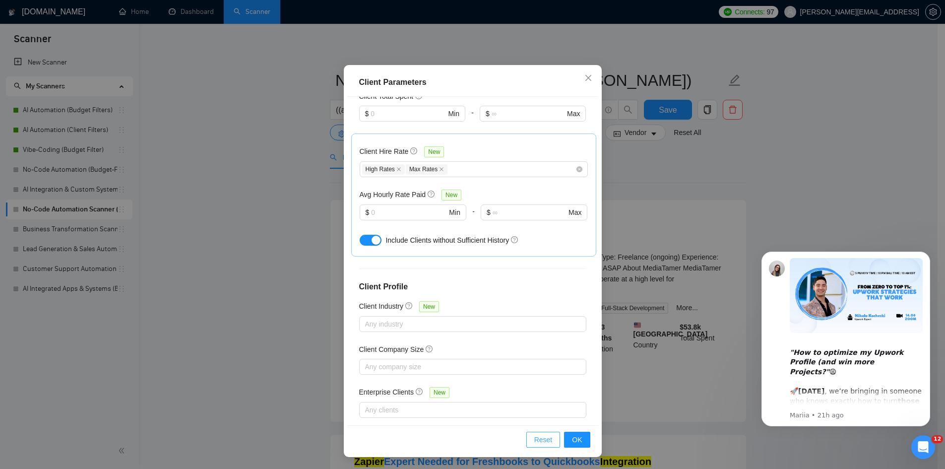
click at [547, 434] on span "Reset" at bounding box center [543, 439] width 18 height 11
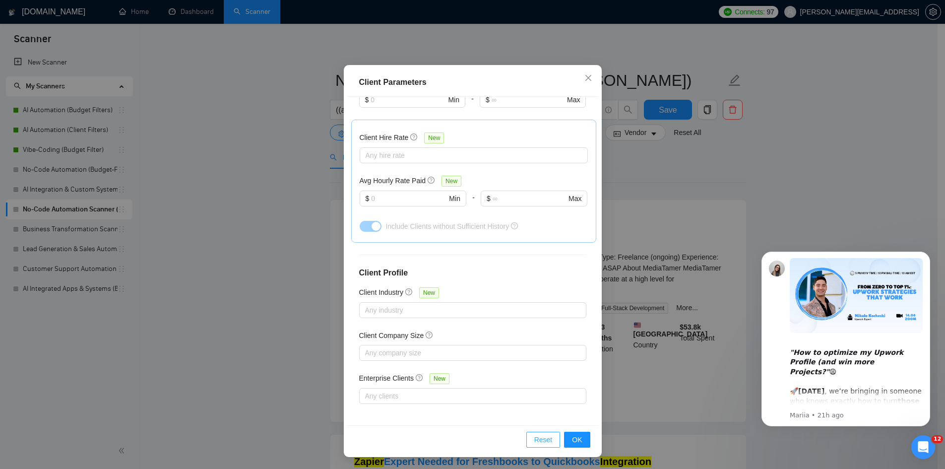
checkbox input "false"
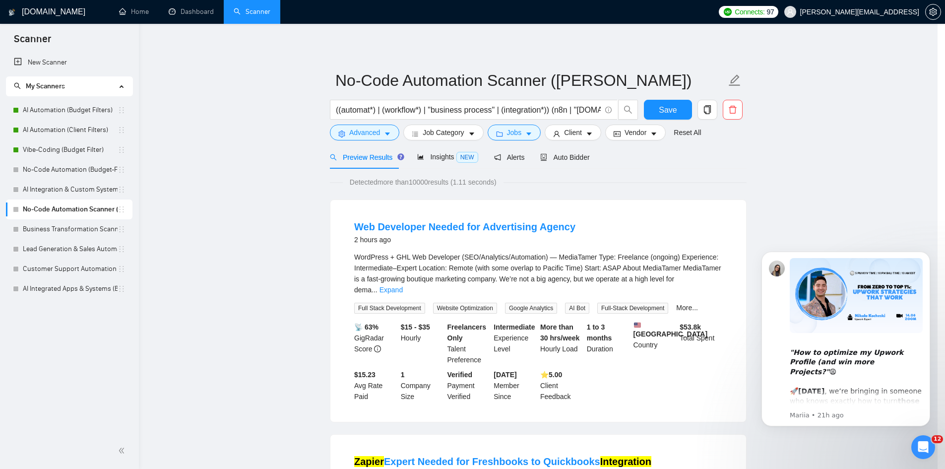
scroll to position [0, 0]
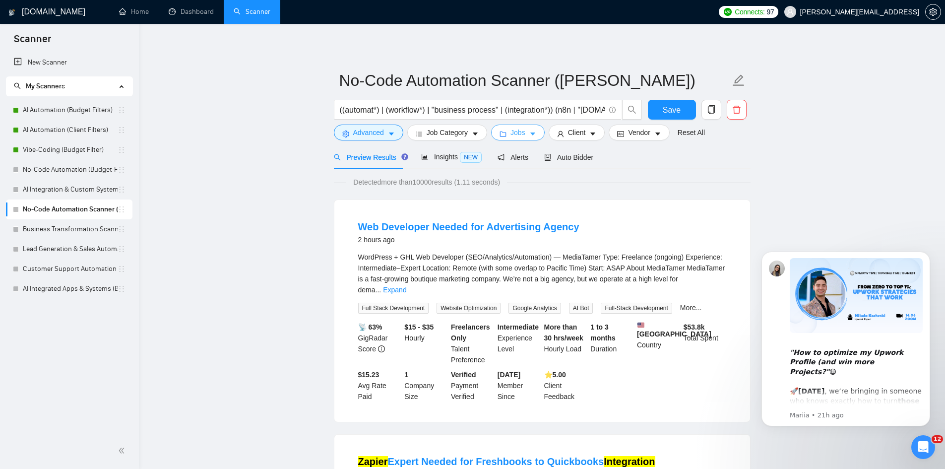
click at [519, 132] on span "Jobs" at bounding box center [517, 132] width 15 height 11
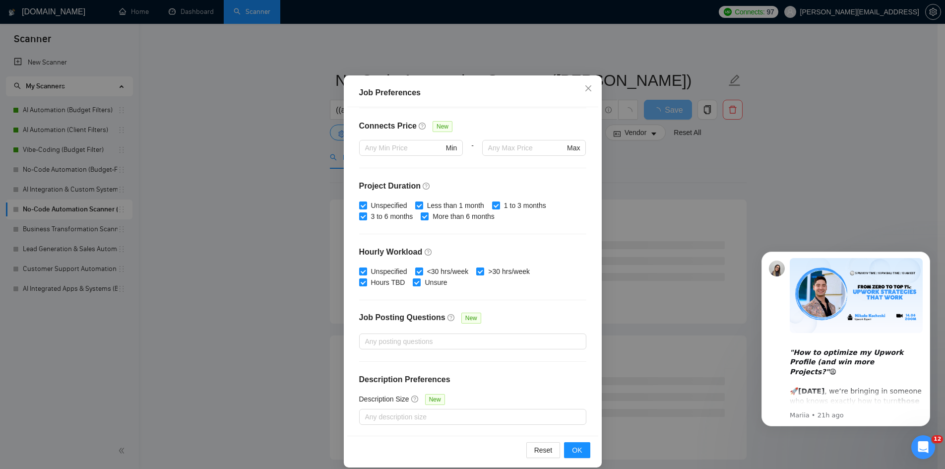
scroll to position [53, 0]
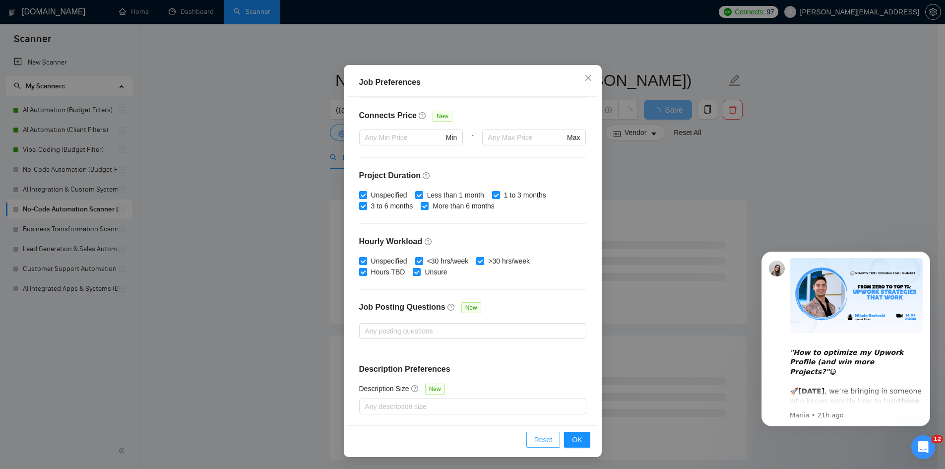
click at [542, 435] on span "Reset" at bounding box center [543, 439] width 18 height 11
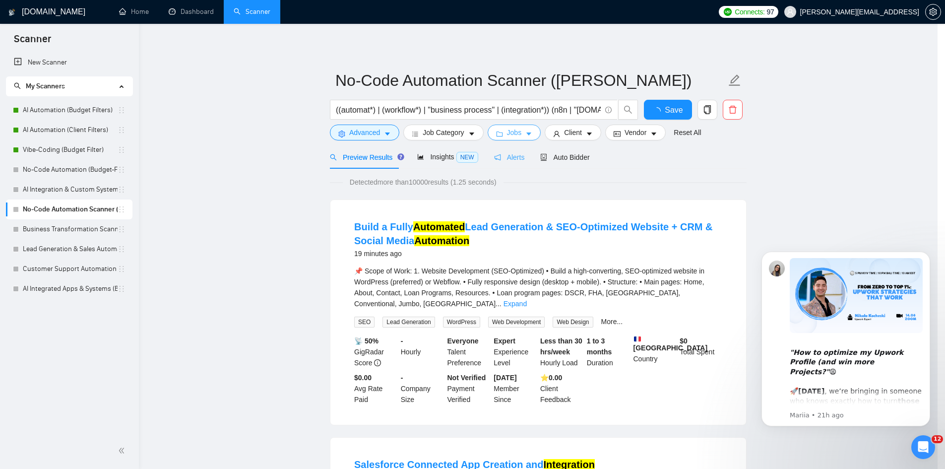
scroll to position [0, 0]
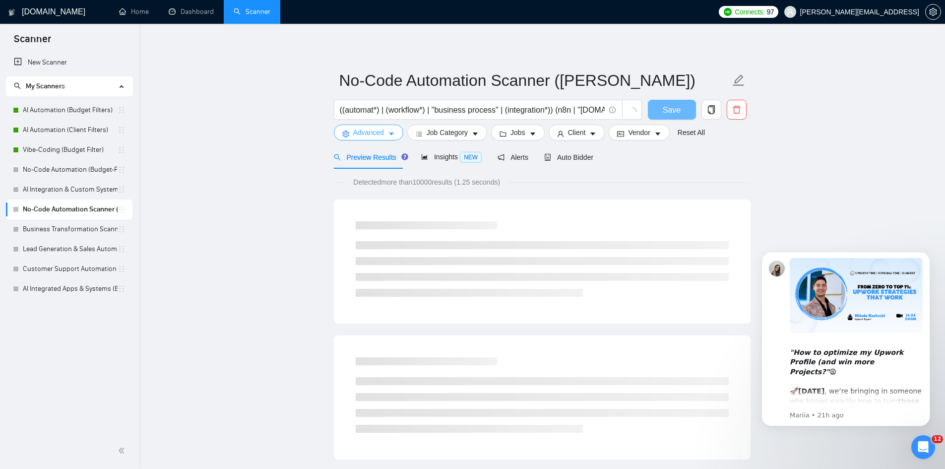
click at [384, 131] on button "Advanced" at bounding box center [368, 132] width 69 height 16
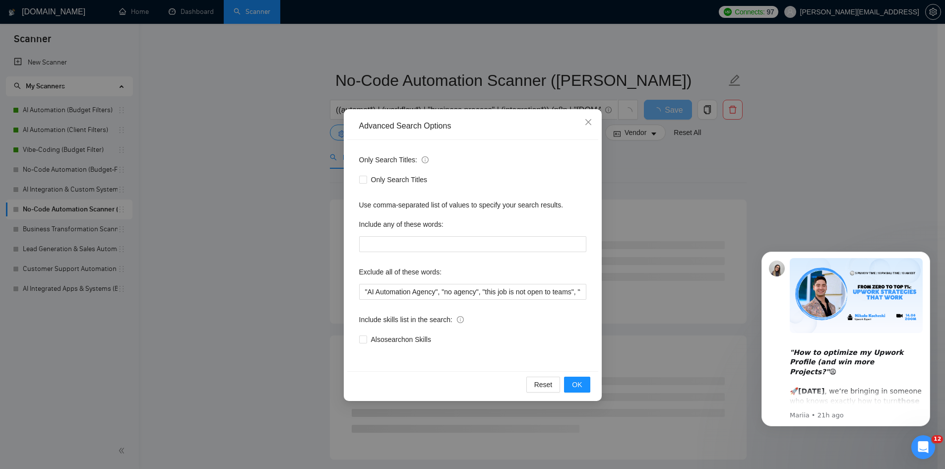
click at [756, 189] on div "Advanced Search Options Only Search Titles: Only Search Titles Use comma-separa…" at bounding box center [472, 234] width 945 height 469
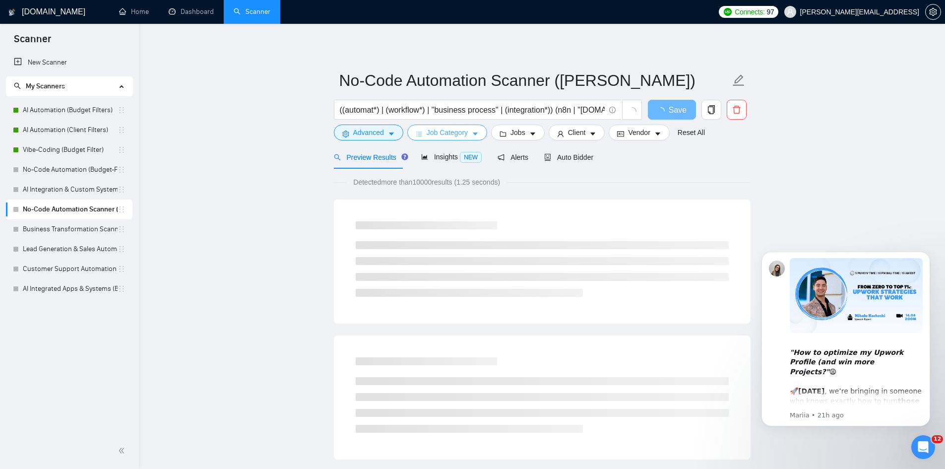
click at [435, 134] on span "Job Category" at bounding box center [447, 132] width 41 height 11
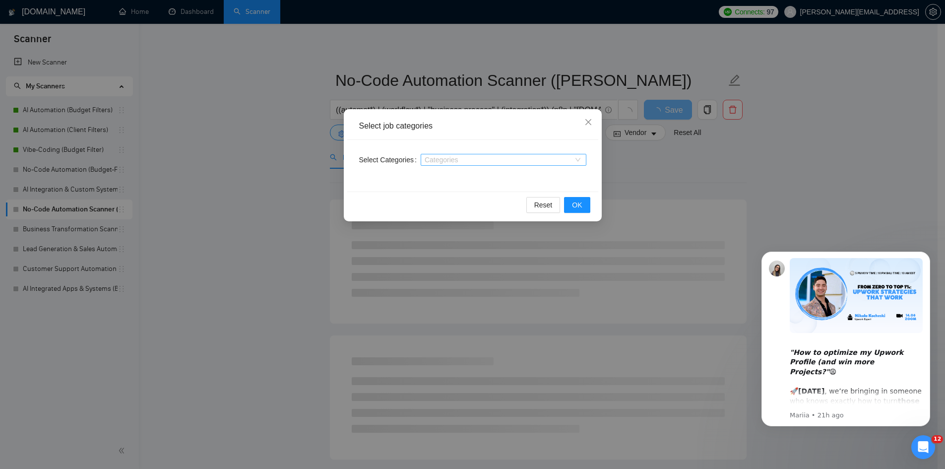
click at [456, 156] on div at bounding box center [498, 160] width 151 height 8
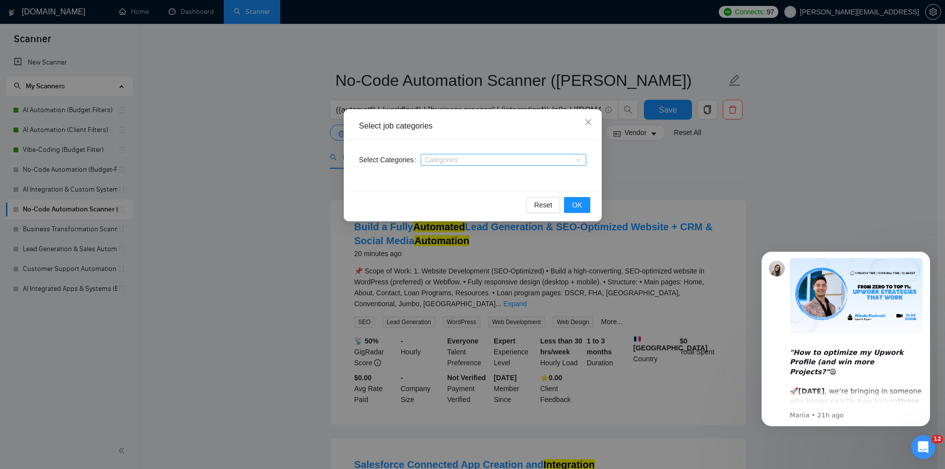
click at [450, 160] on div at bounding box center [498, 160] width 151 height 8
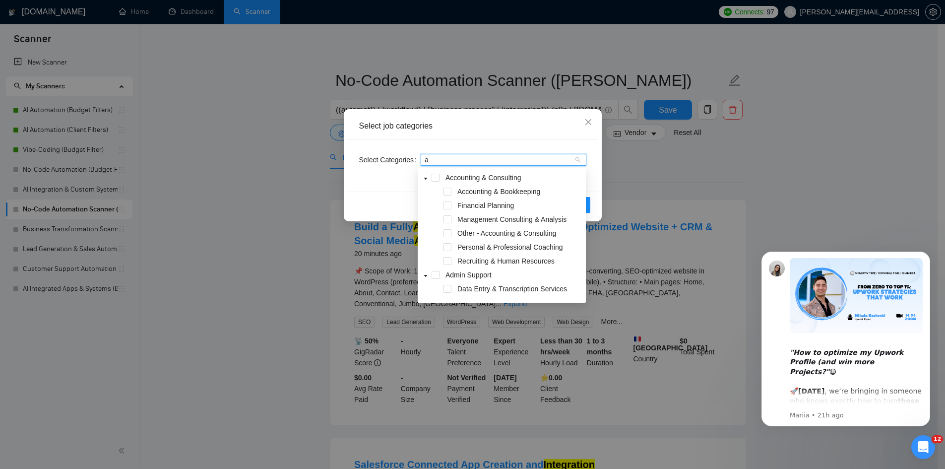
type input "ai"
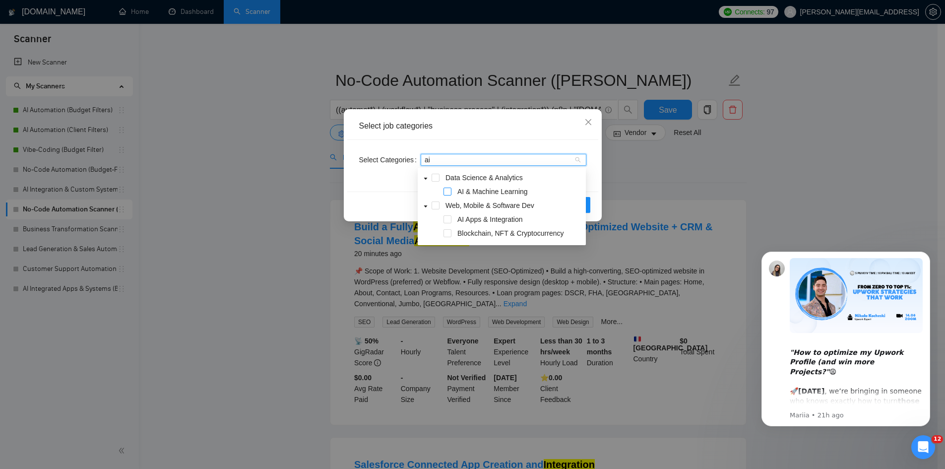
click at [450, 191] on span at bounding box center [447, 191] width 8 height 8
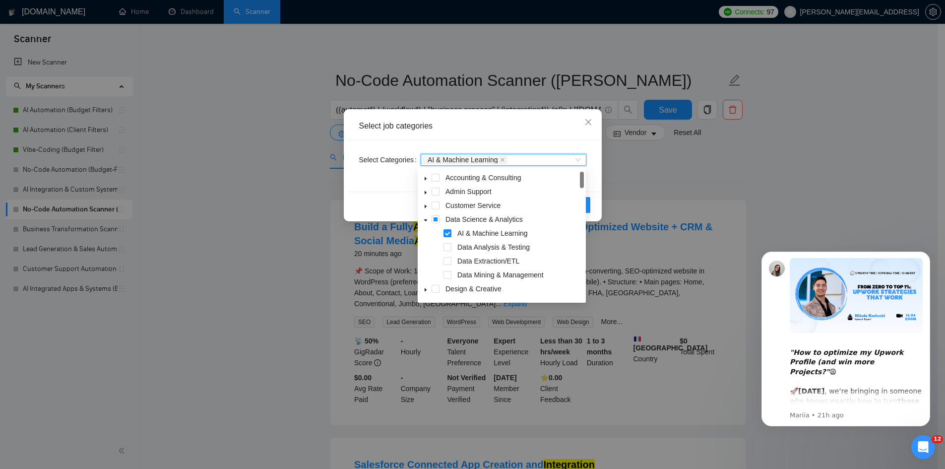
click at [688, 170] on div "Select job categories Select Categories AI & Machine Learning AI & Machine Lear…" at bounding box center [472, 234] width 945 height 469
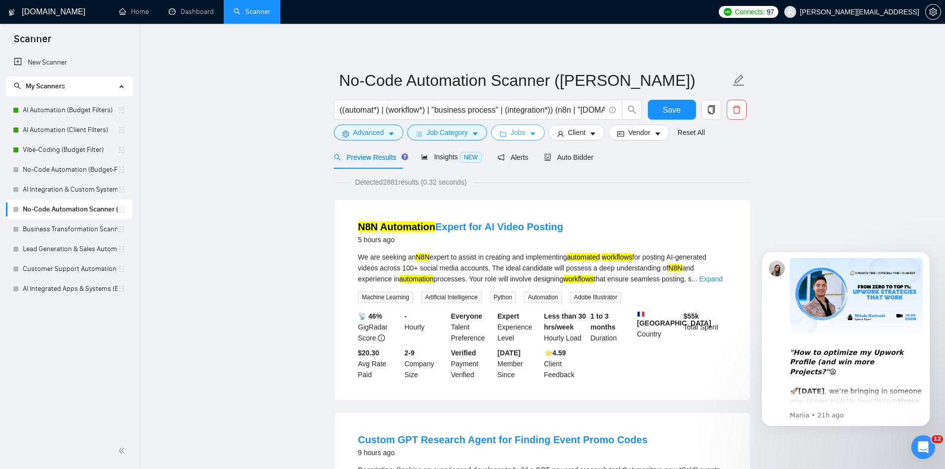
click at [510, 132] on span "Jobs" at bounding box center [517, 132] width 15 height 11
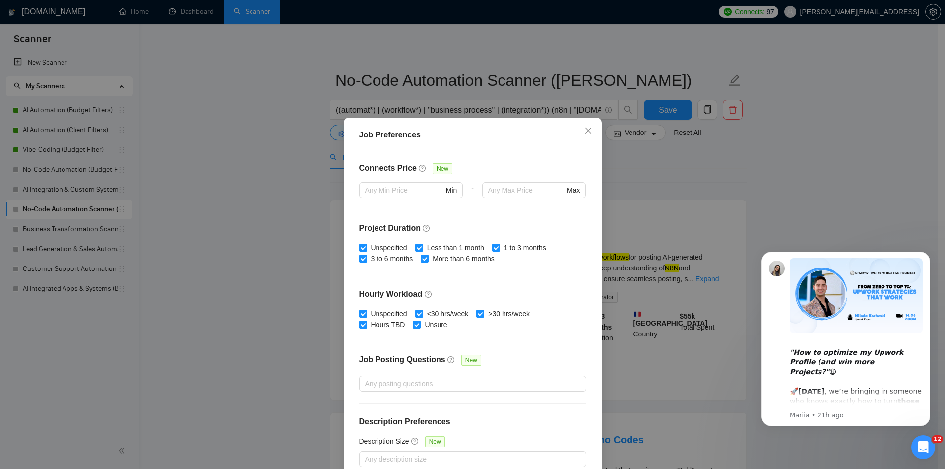
click at [634, 167] on div "Job Preferences Budget Project Type All Fixed Price Hourly Rate Fixed Price Bud…" at bounding box center [472, 234] width 945 height 469
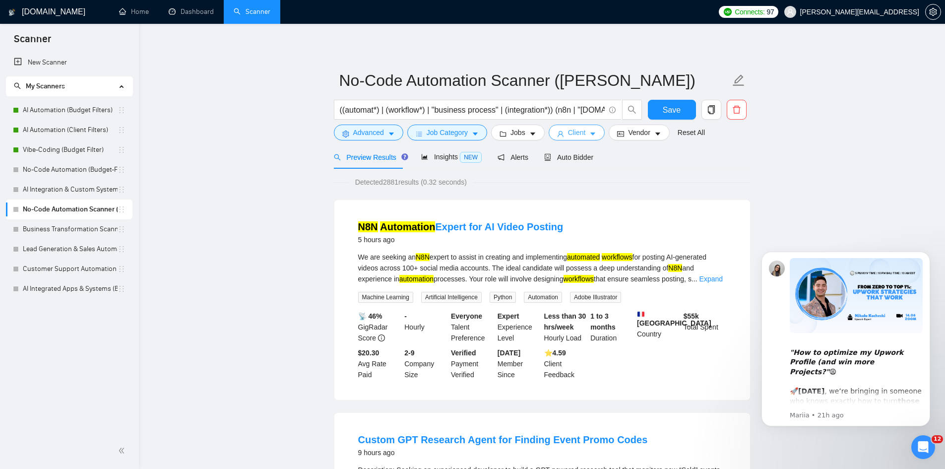
click at [574, 134] on span "Client" at bounding box center [577, 132] width 18 height 11
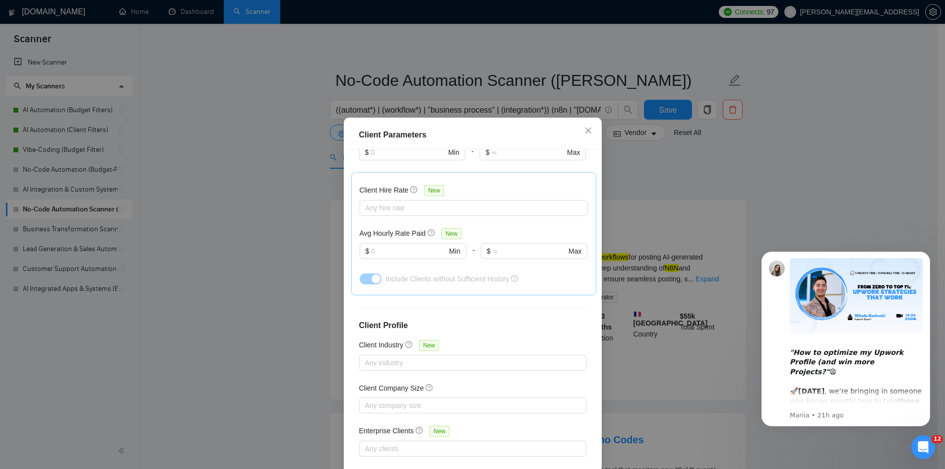
click at [646, 170] on div "Client Parameters Client Location Include Client Countries Select Exclude Clien…" at bounding box center [472, 234] width 945 height 469
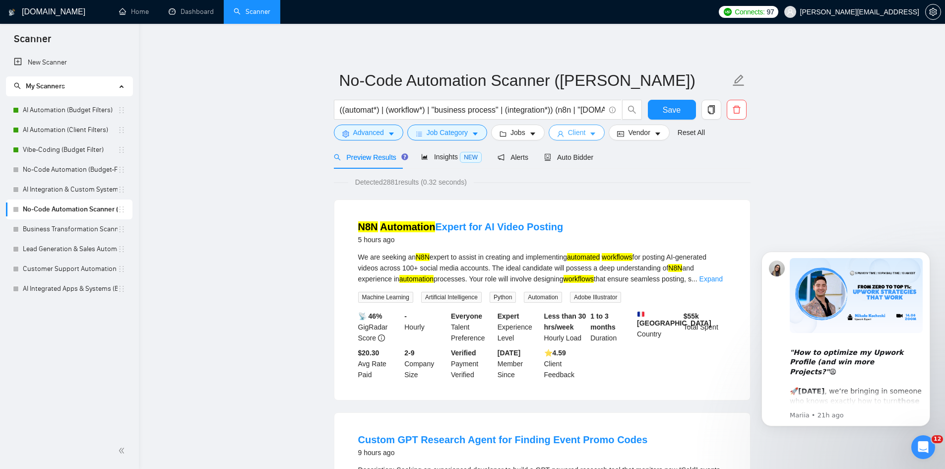
click at [569, 127] on span "Client" at bounding box center [577, 132] width 18 height 11
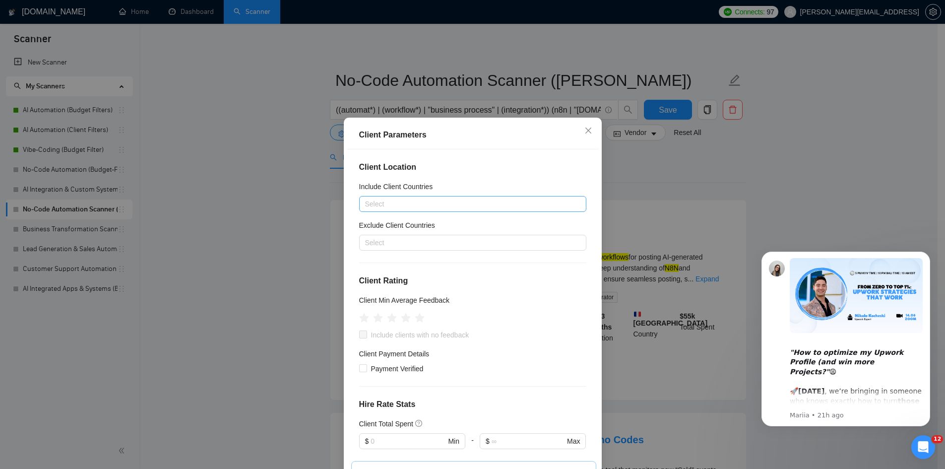
click at [418, 206] on div at bounding box center [468, 204] width 212 height 12
type input "australia"
click at [446, 234] on div "Australia" at bounding box center [469, 239] width 204 height 11
click at [434, 207] on div "Australia" at bounding box center [468, 204] width 212 height 14
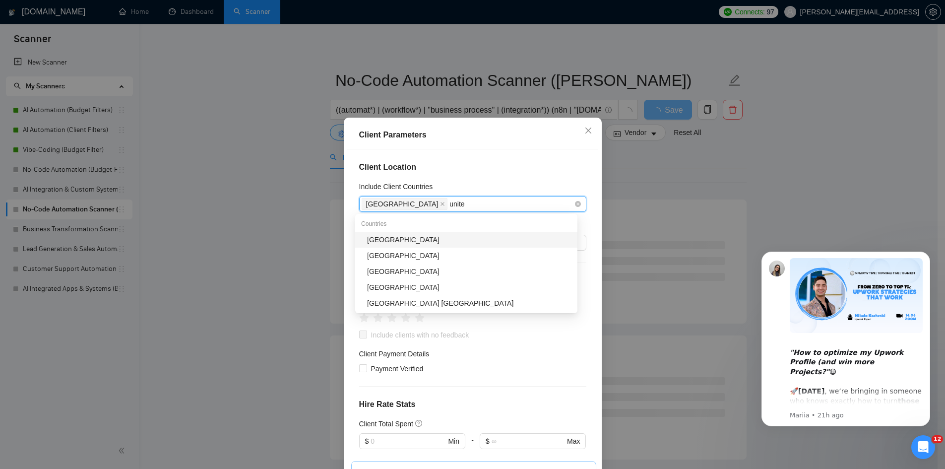
type input "united"
click at [423, 238] on div "United States" at bounding box center [469, 239] width 204 height 11
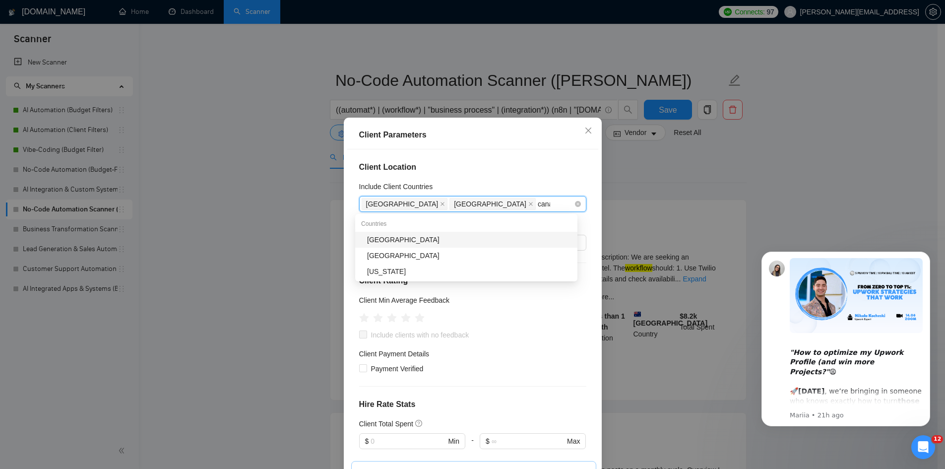
type input "canada"
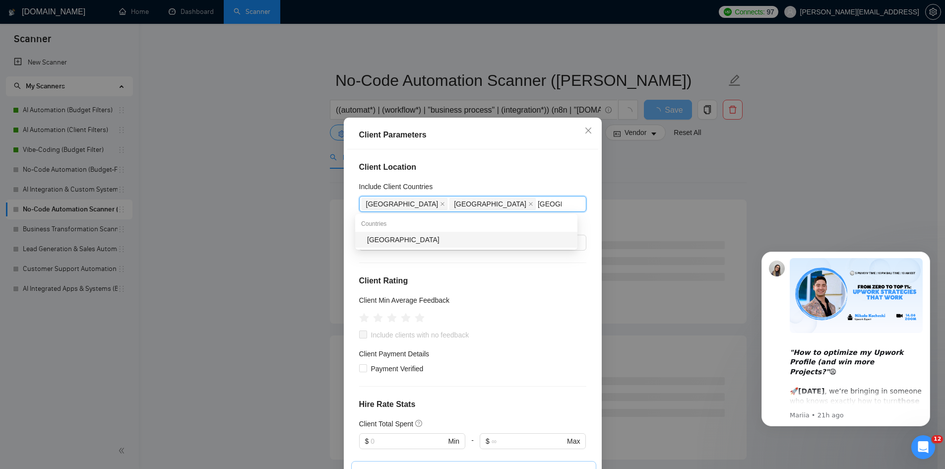
click at [440, 243] on div "Canada" at bounding box center [469, 239] width 204 height 11
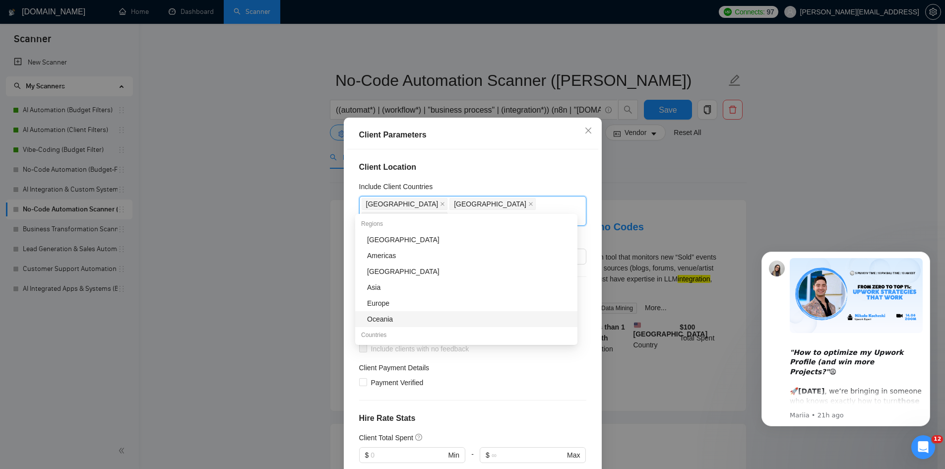
click at [476, 394] on div "Client Location Include Client Countries Australia United States Canada Exclude…" at bounding box center [472, 313] width 251 height 328
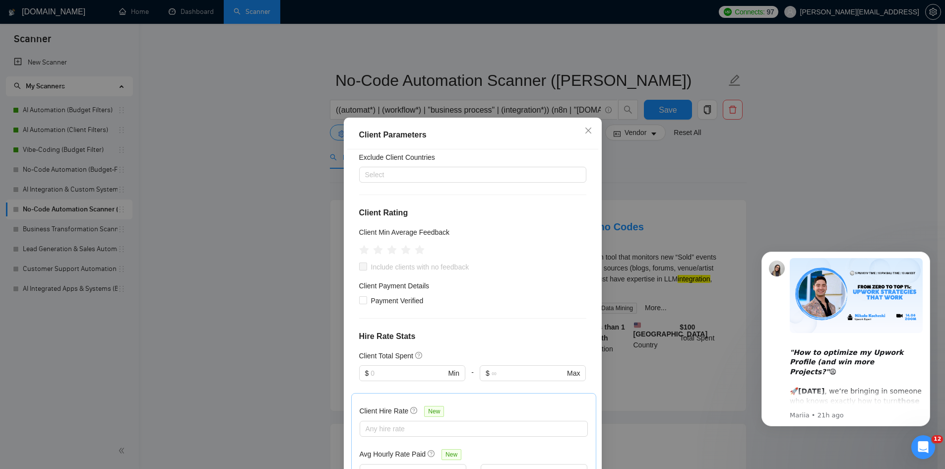
scroll to position [99, 0]
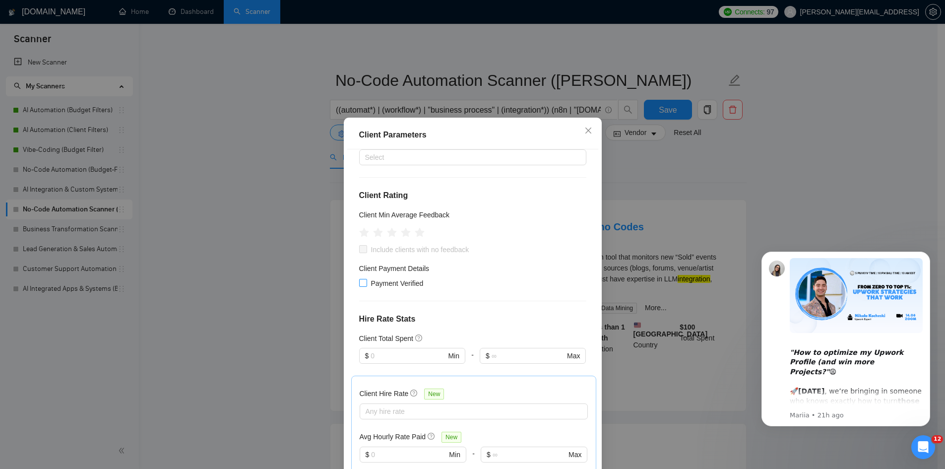
click at [362, 279] on input "Payment Verified" at bounding box center [362, 282] width 7 height 7
checkbox input "true"
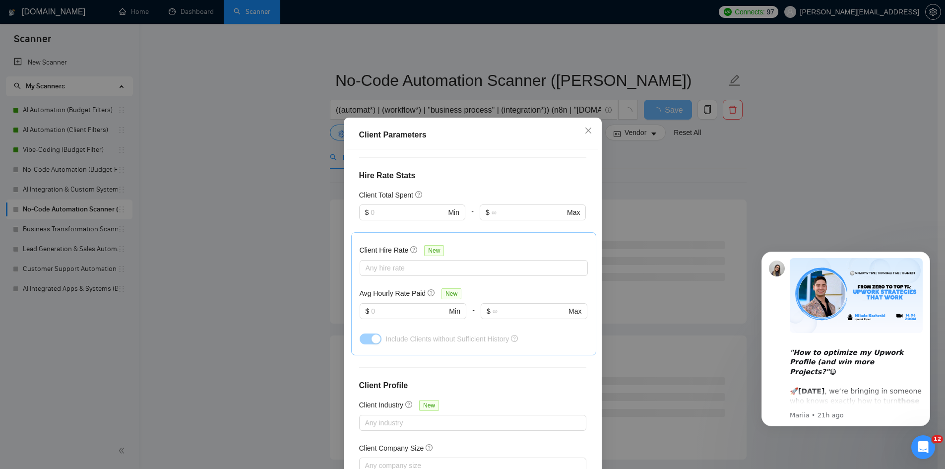
scroll to position [239, 0]
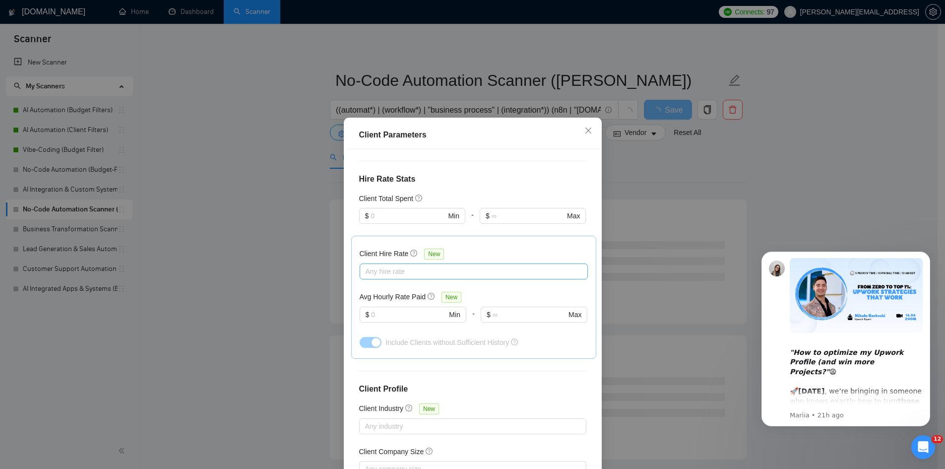
click at [440, 265] on div at bounding box center [468, 271] width 213 height 12
drag, startPoint x: 400, startPoint y: 308, endPoint x: 407, endPoint y: 303, distance: 8.5
click at [400, 309] on span "High Rates" at bounding box center [390, 308] width 34 height 8
click at [369, 309] on input "High Rates" at bounding box center [365, 307] width 7 height 7
checkbox input "true"
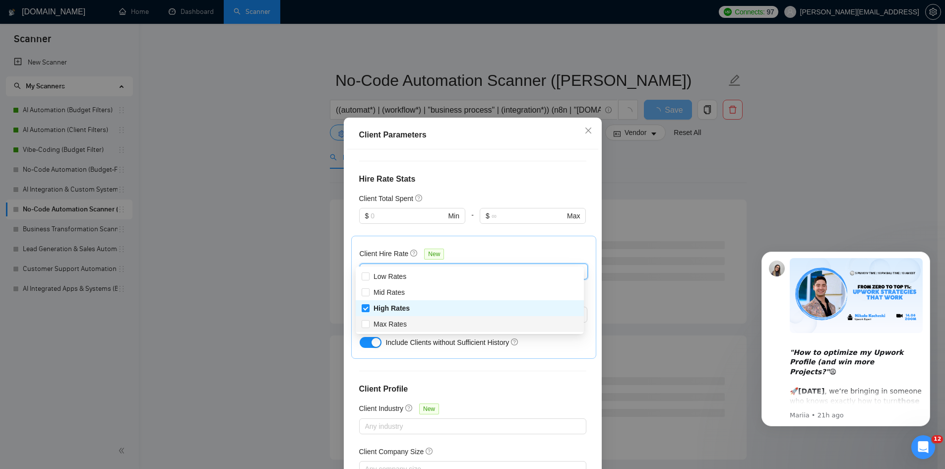
click at [396, 322] on span "Max Rates" at bounding box center [389, 324] width 33 height 8
click at [369, 322] on input "Max Rates" at bounding box center [365, 323] width 7 height 7
checkbox input "true"
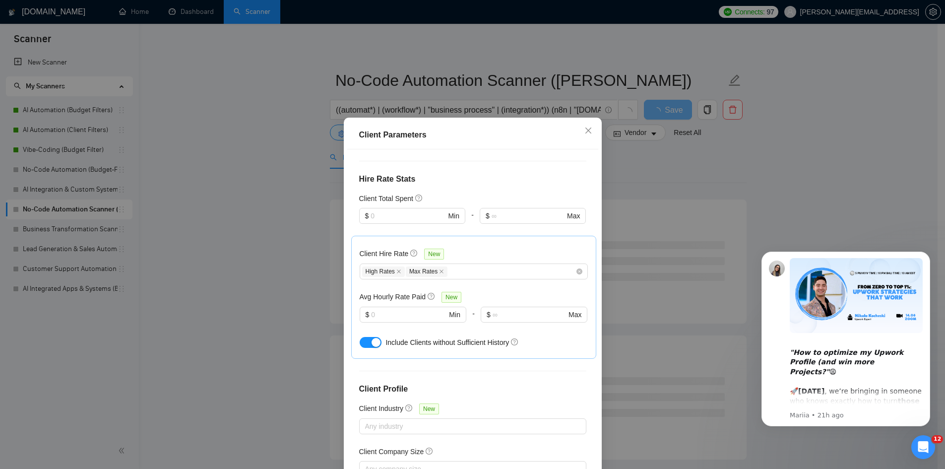
click at [520, 248] on div "Client Hire Rate New" at bounding box center [474, 255] width 228 height 15
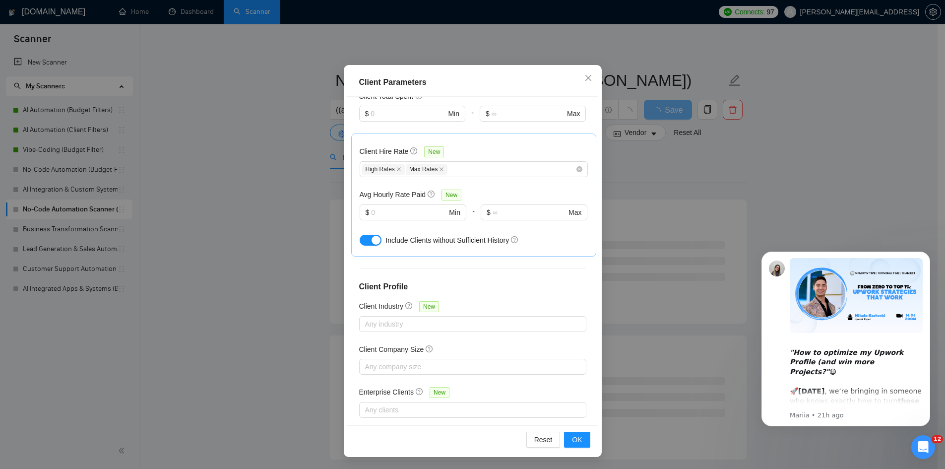
scroll to position [149, 0]
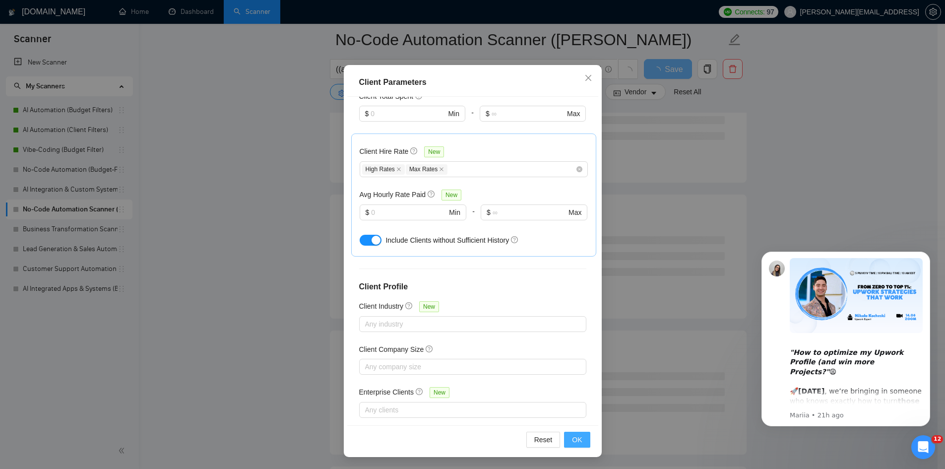
click at [572, 437] on span "OK" at bounding box center [577, 439] width 10 height 11
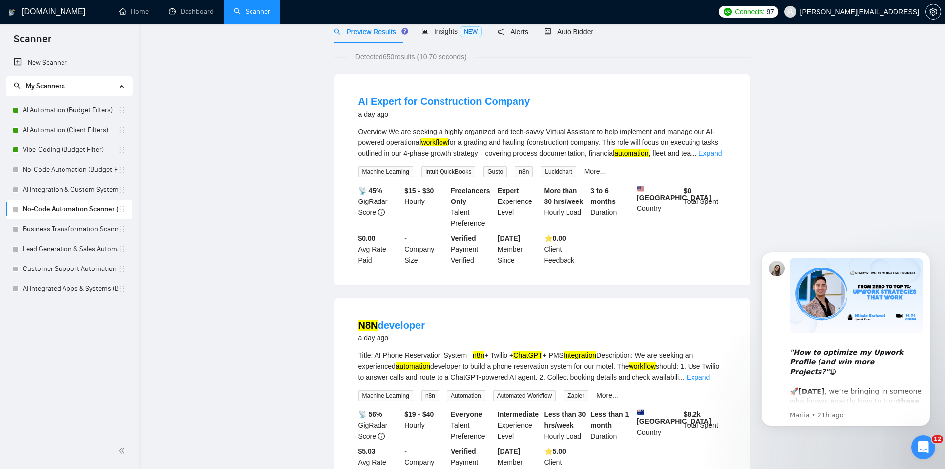
scroll to position [0, 0]
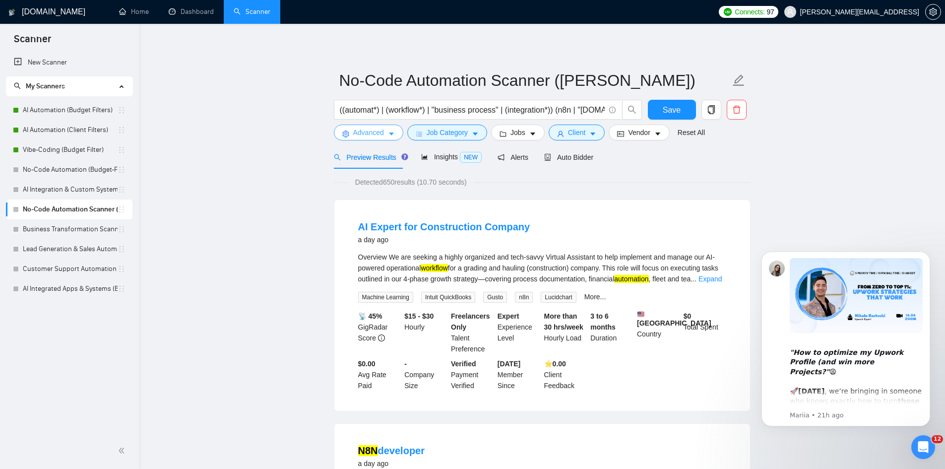
click at [383, 136] on span "Advanced" at bounding box center [368, 132] width 31 height 11
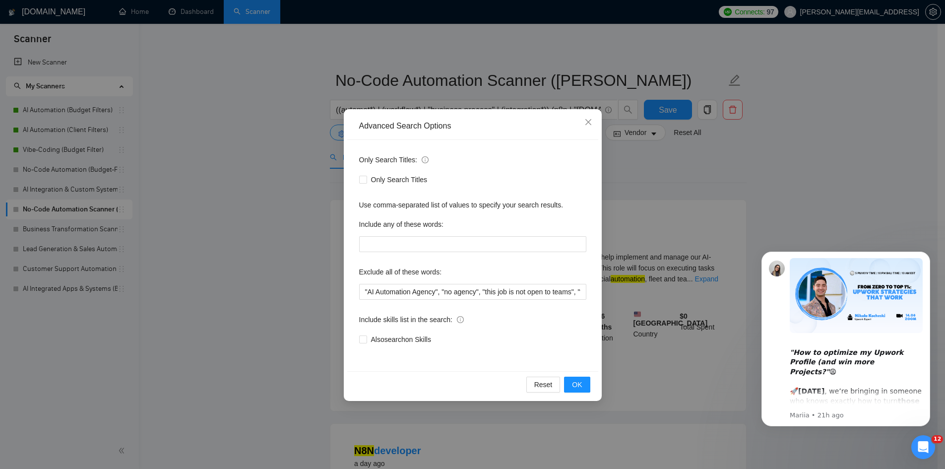
click at [676, 185] on div "Advanced Search Options Only Search Titles: Only Search Titles Use comma-separa…" at bounding box center [472, 234] width 945 height 469
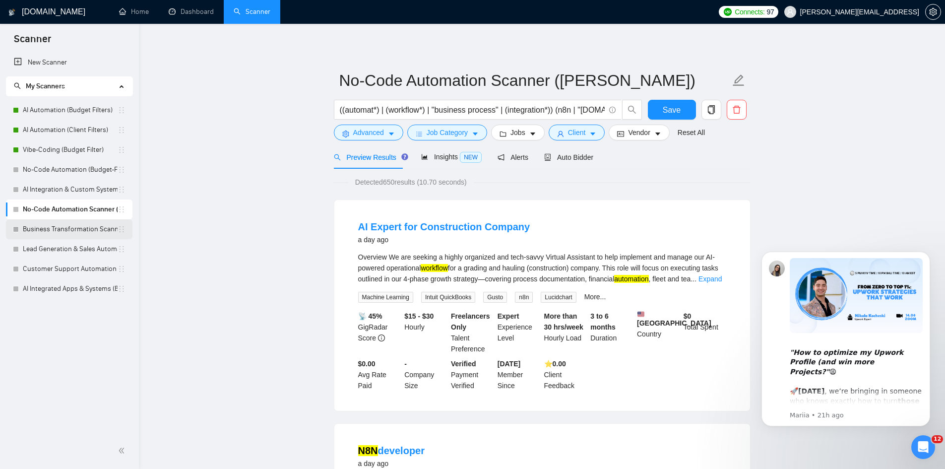
click at [81, 235] on link "Business Transformation Scanner (Ivan)" at bounding box center [70, 229] width 95 height 20
click at [661, 106] on button "Save" at bounding box center [672, 110] width 48 height 20
click at [52, 228] on link "Business Transformation Scanner (Ivan)" at bounding box center [70, 229] width 95 height 20
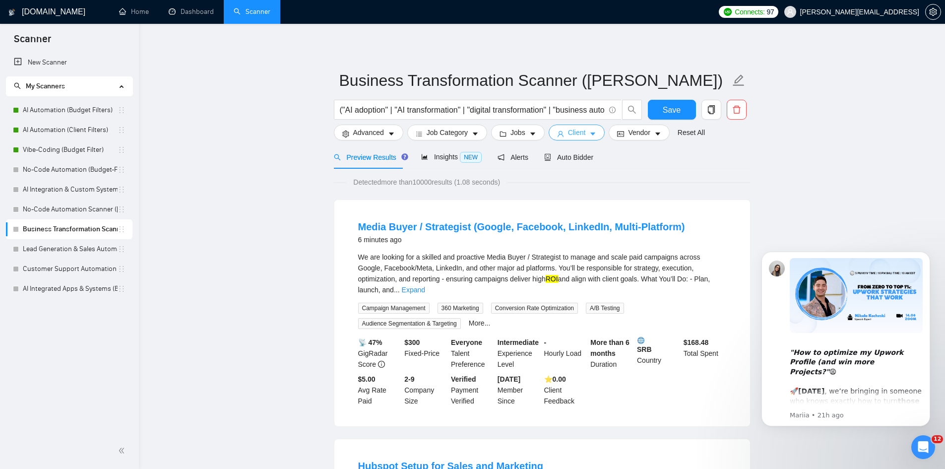
click at [568, 131] on span "Client" at bounding box center [577, 132] width 18 height 11
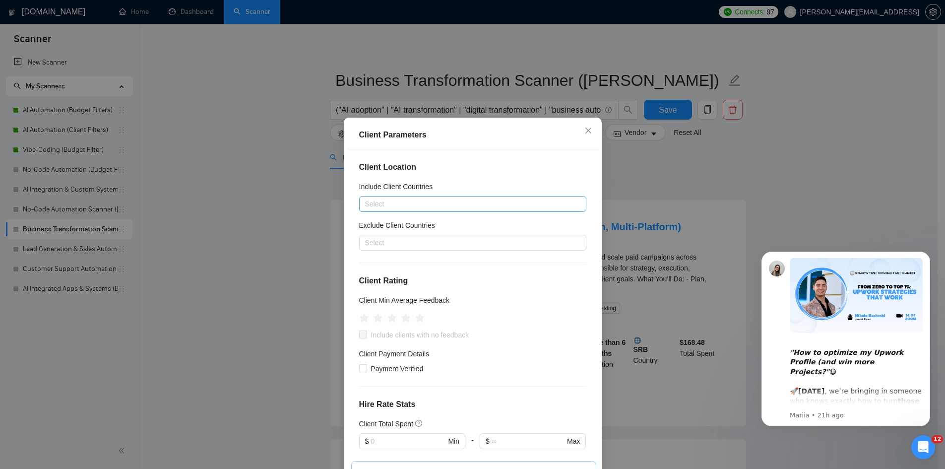
click at [412, 204] on div at bounding box center [468, 204] width 212 height 12
type input "australia"
click at [405, 240] on div "Australia" at bounding box center [469, 239] width 204 height 11
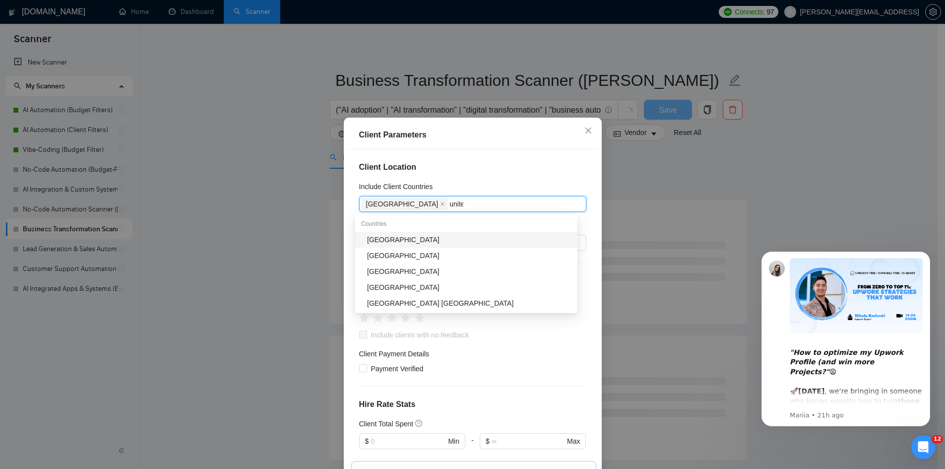
type input "united"
click at [433, 243] on div "United States" at bounding box center [469, 239] width 204 height 11
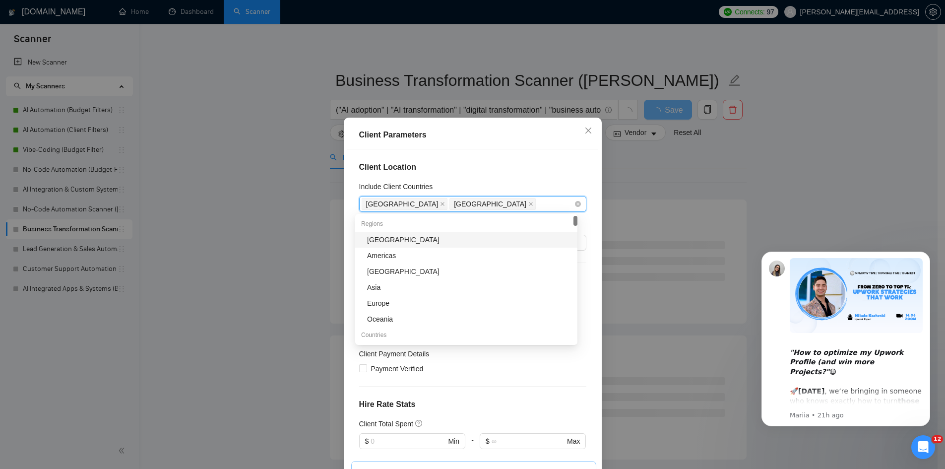
click at [475, 203] on div "Australia United States" at bounding box center [468, 204] width 212 height 14
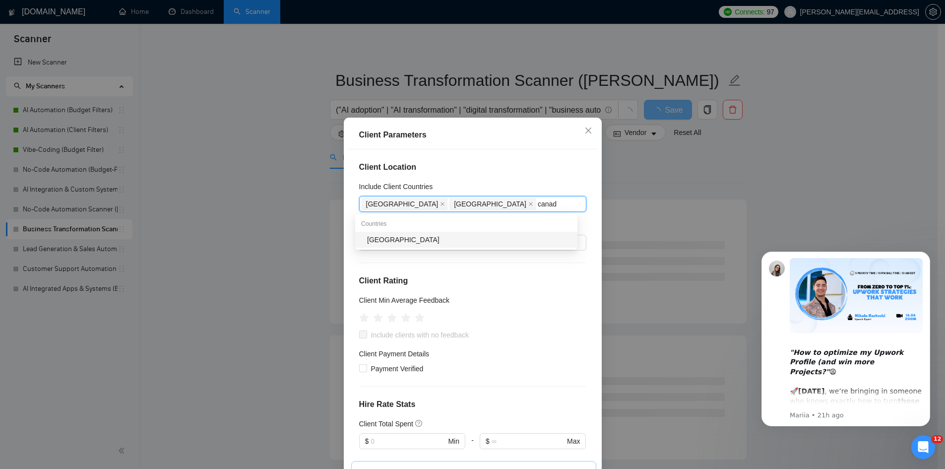
type input "canada"
click at [465, 239] on div "Canada" at bounding box center [469, 239] width 204 height 11
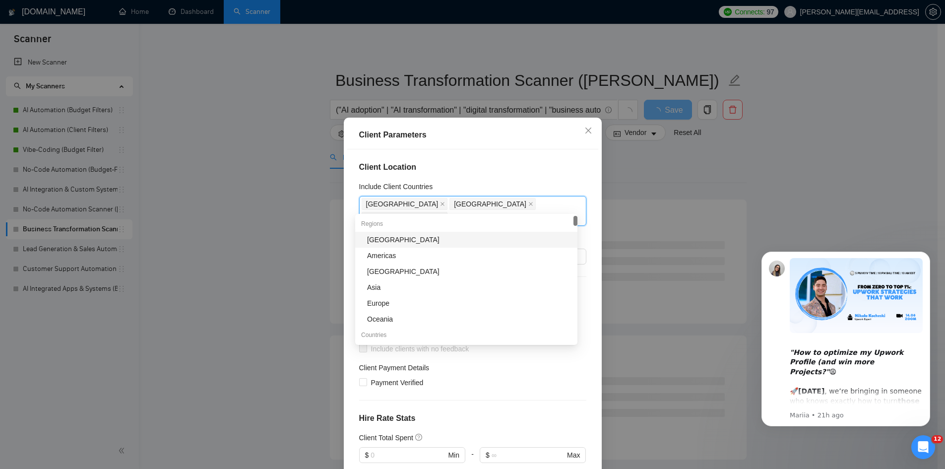
click at [520, 175] on div "Client Location Include Client Countries Australia United States Canada Exclude…" at bounding box center [472, 313] width 251 height 328
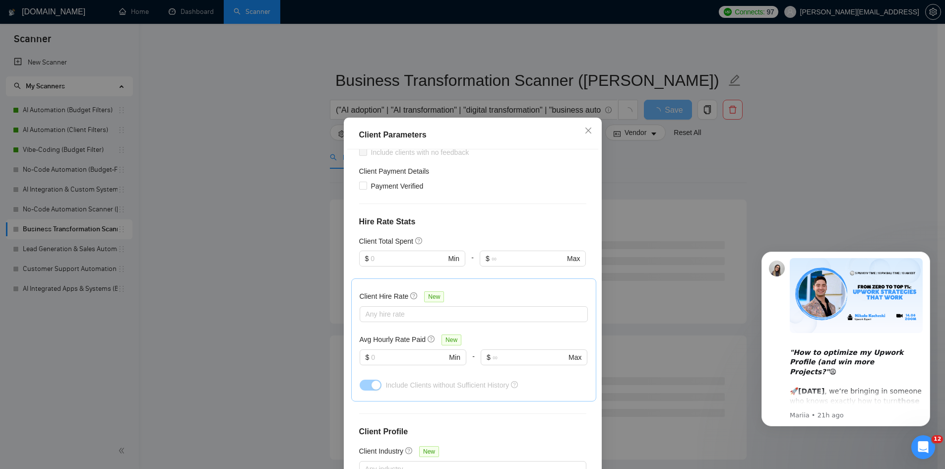
scroll to position [198, 0]
click at [416, 306] on div at bounding box center [468, 312] width 213 height 12
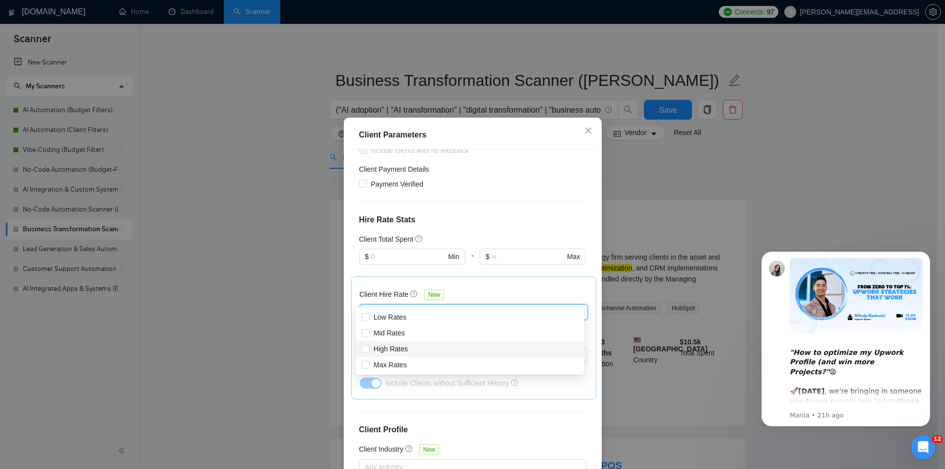
click at [414, 346] on div "High Rates" at bounding box center [470, 348] width 216 height 11
checkbox input "true"
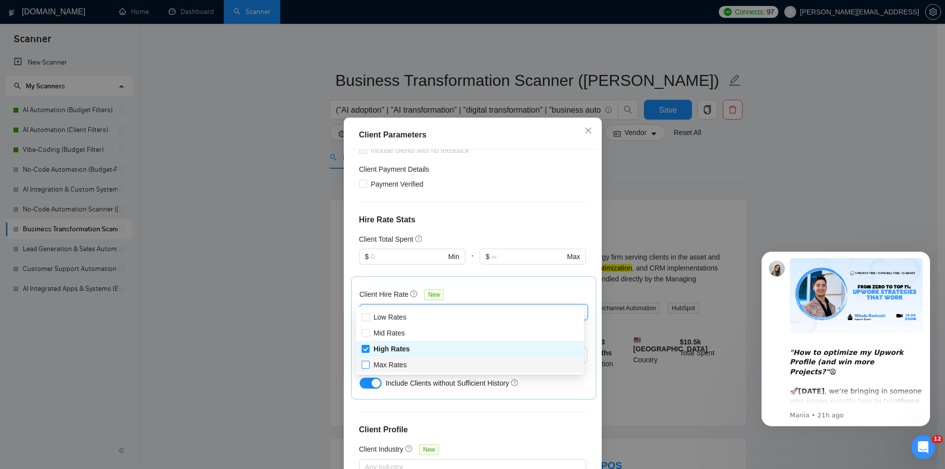
click at [408, 363] on span "Max Rates" at bounding box center [390, 364] width 41 height 11
click at [369, 363] on input "Max Rates" at bounding box center [365, 364] width 7 height 7
click at [503, 289] on div "Client Hire Rate New" at bounding box center [474, 296] width 228 height 15
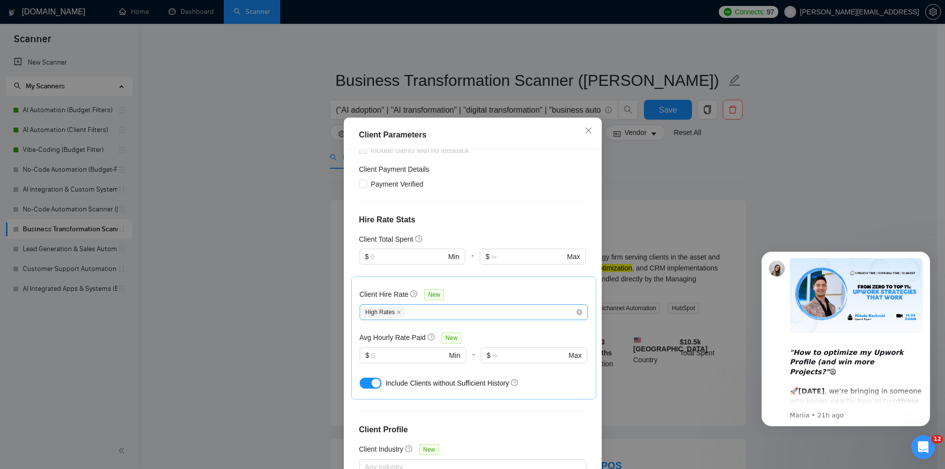
click at [441, 306] on div "High Rates" at bounding box center [468, 312] width 213 height 12
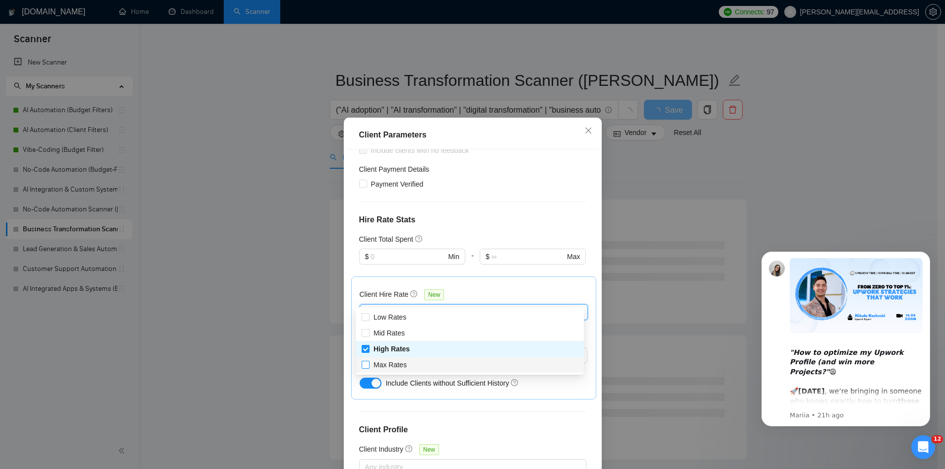
click at [397, 361] on span "Max Rates" at bounding box center [389, 365] width 33 height 8
click at [369, 361] on input "Max Rates" at bounding box center [365, 364] width 7 height 7
checkbox input "true"
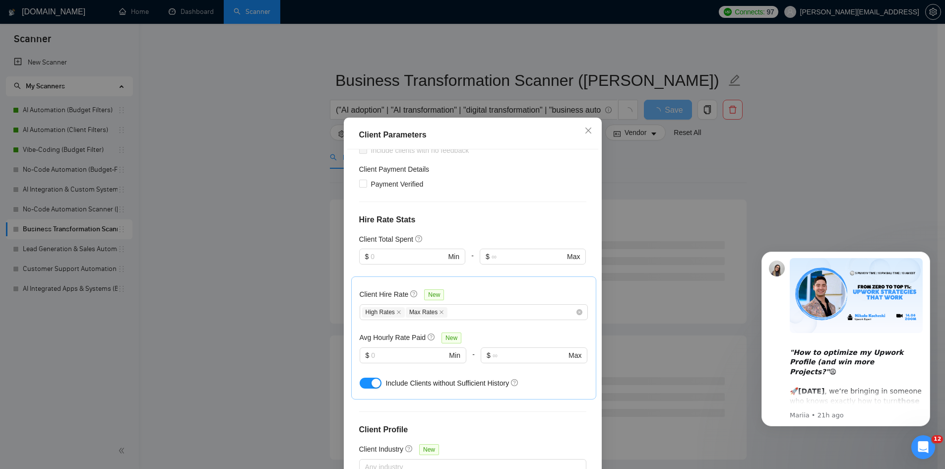
click at [514, 289] on div "Client Hire Rate New" at bounding box center [474, 296] width 228 height 15
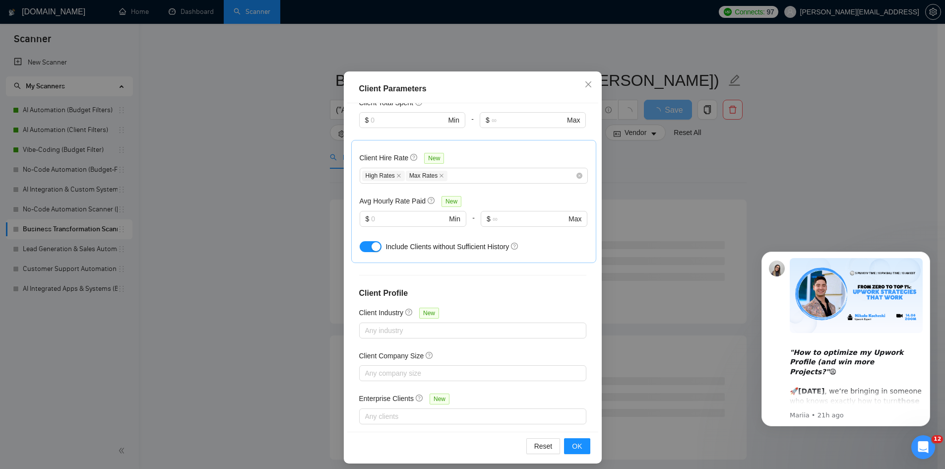
scroll to position [53, 0]
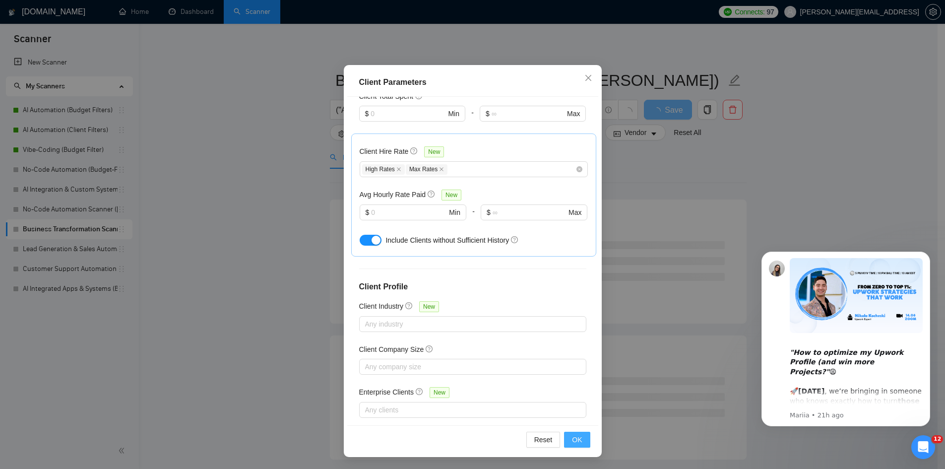
click at [572, 440] on span "OK" at bounding box center [577, 439] width 10 height 11
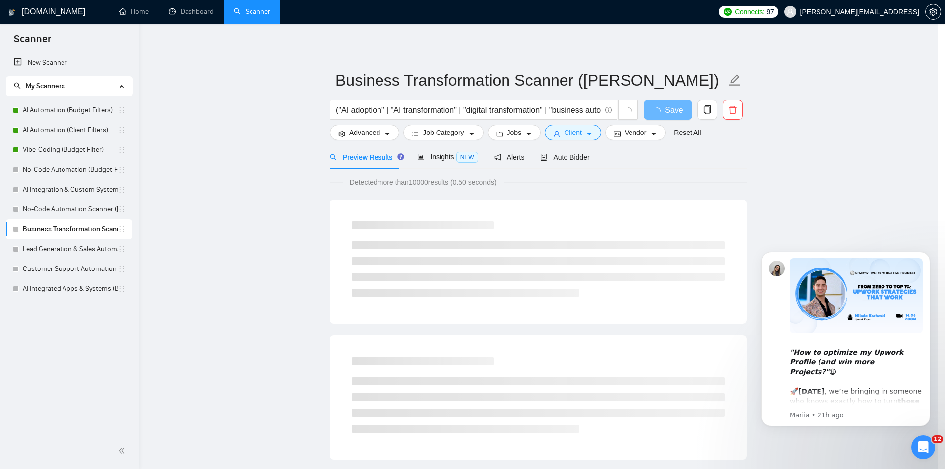
scroll to position [0, 0]
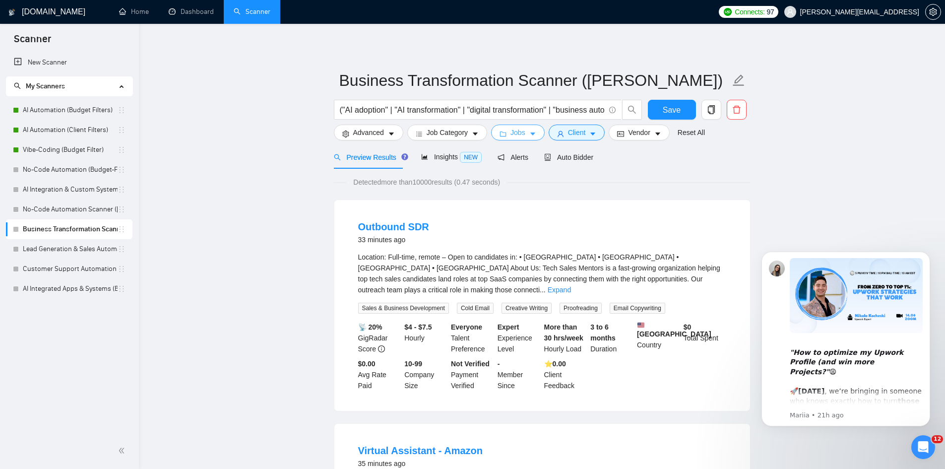
click at [515, 137] on span "Jobs" at bounding box center [517, 132] width 15 height 11
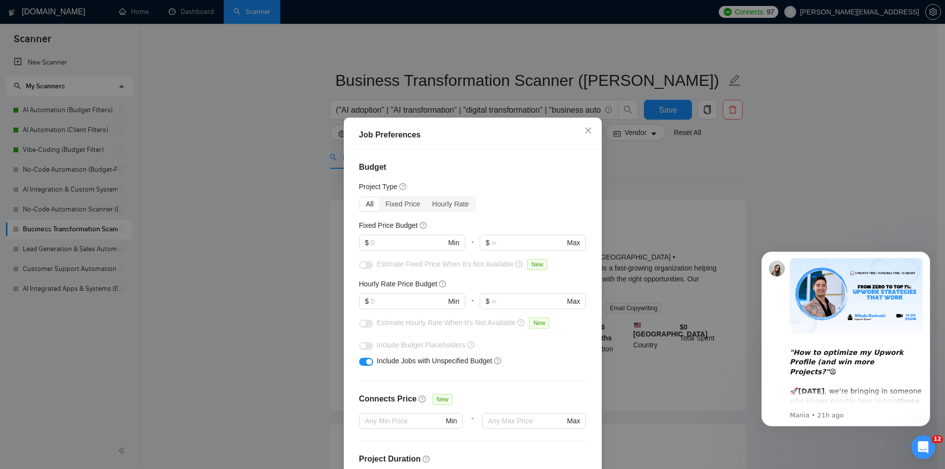
click at [646, 182] on div "Job Preferences Budget Project Type All Fixed Price Hourly Rate Fixed Price Bud…" at bounding box center [472, 234] width 945 height 469
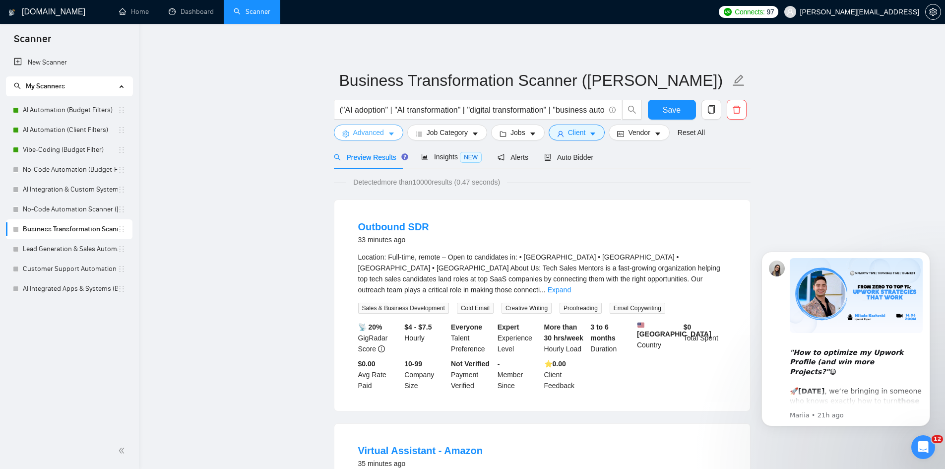
click at [369, 132] on span "Advanced" at bounding box center [368, 132] width 31 height 11
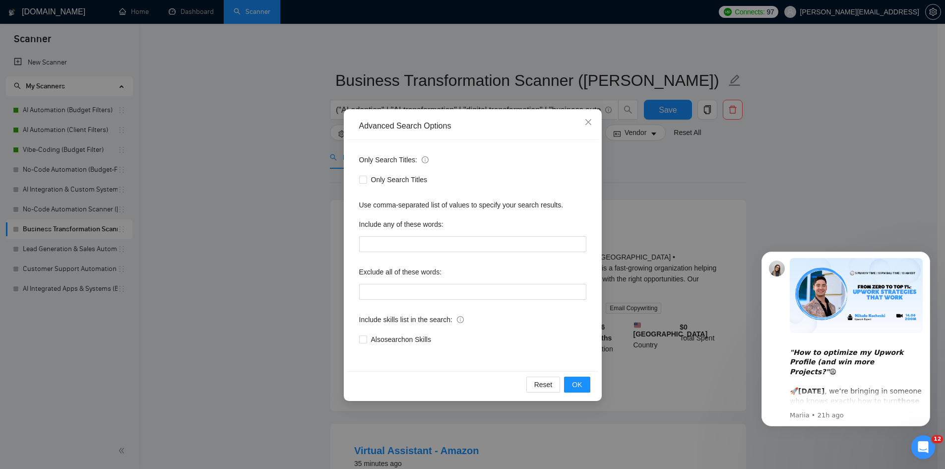
click at [698, 176] on div "Advanced Search Options Only Search Titles: Only Search Titles Use comma-separa…" at bounding box center [472, 234] width 945 height 469
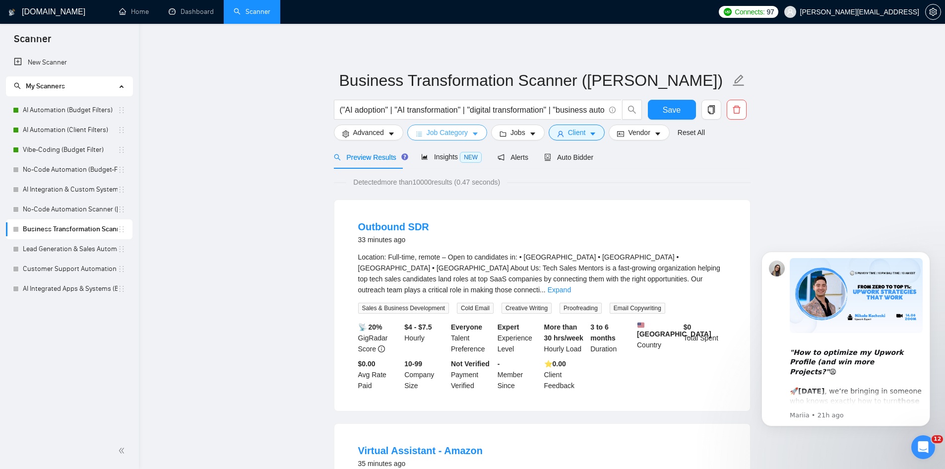
click at [456, 135] on span "Job Category" at bounding box center [447, 132] width 41 height 11
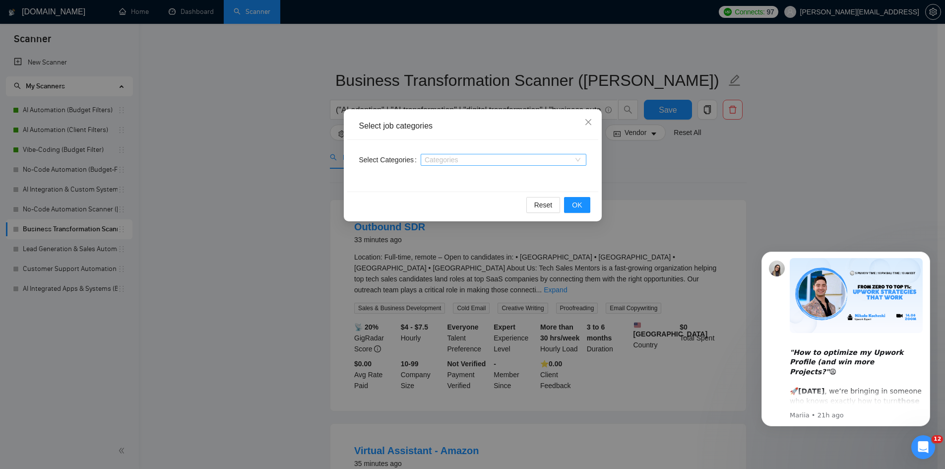
click at [460, 160] on div at bounding box center [498, 160] width 151 height 8
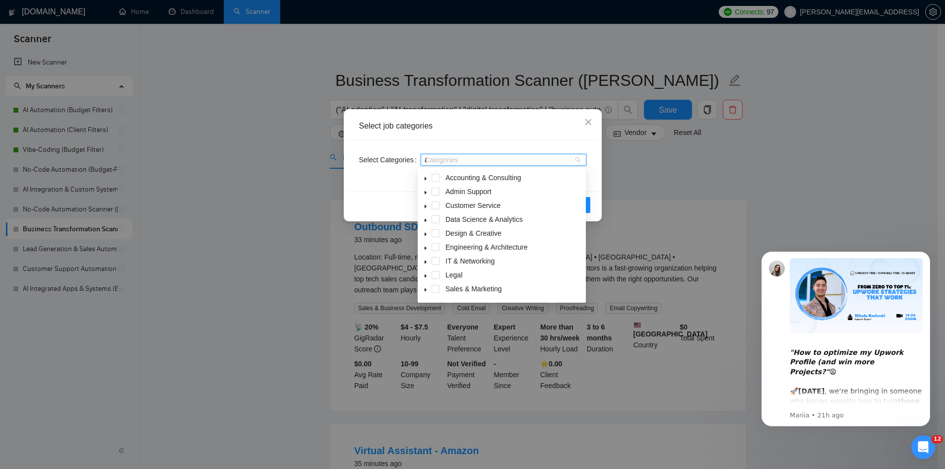
type input "ai"
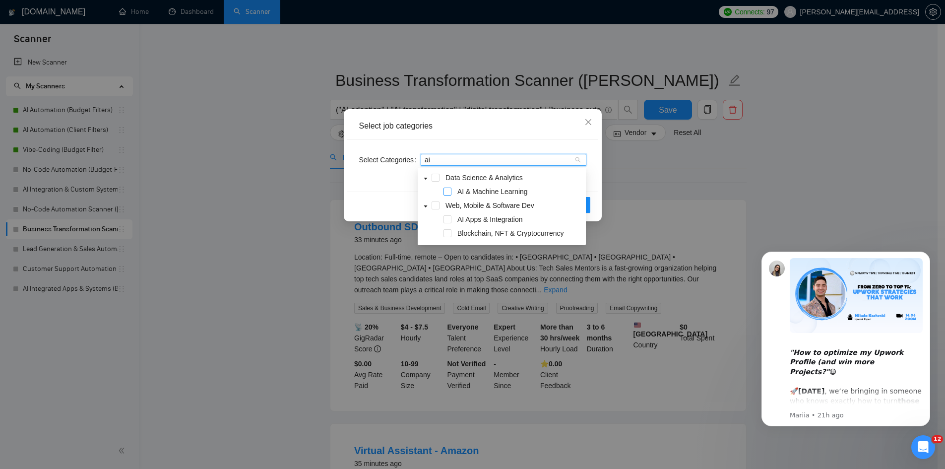
click at [450, 192] on span at bounding box center [447, 191] width 8 height 8
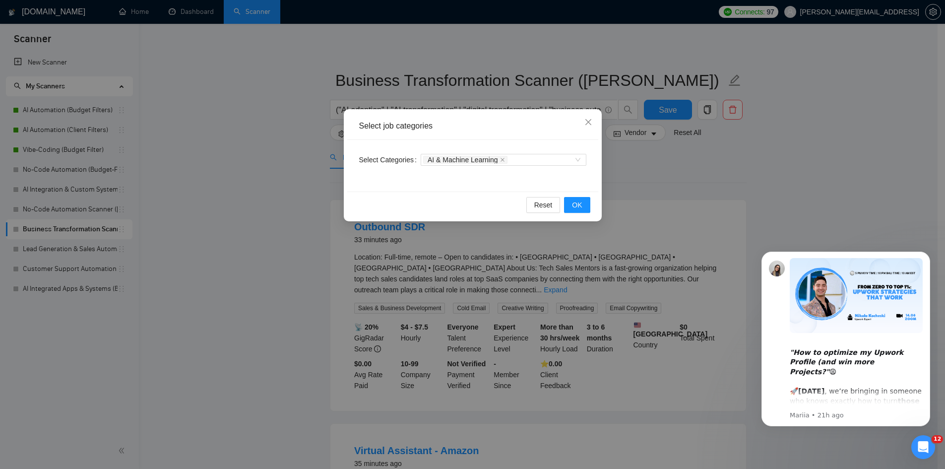
click at [683, 168] on div "Select job categories Select Categories AI & Machine Learning Reset OK" at bounding box center [472, 234] width 945 height 469
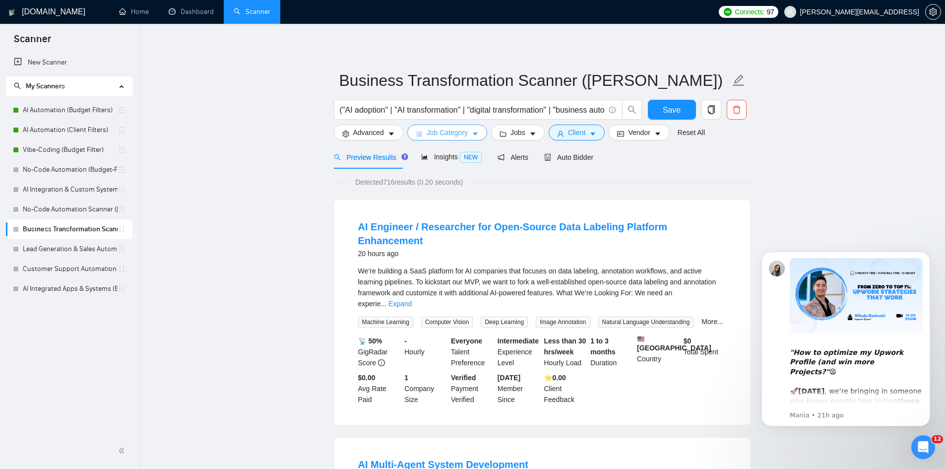
click at [460, 130] on span "Job Category" at bounding box center [447, 132] width 41 height 11
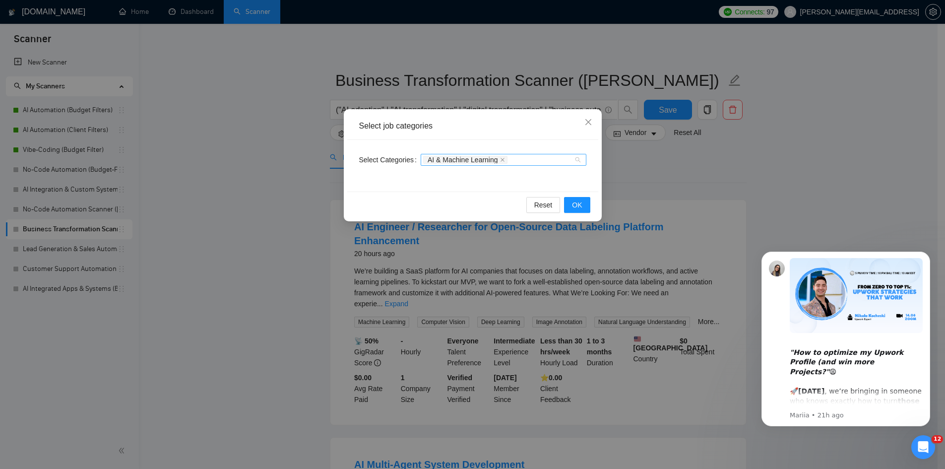
click at [527, 162] on div "AI & Machine Learning" at bounding box center [498, 160] width 151 height 10
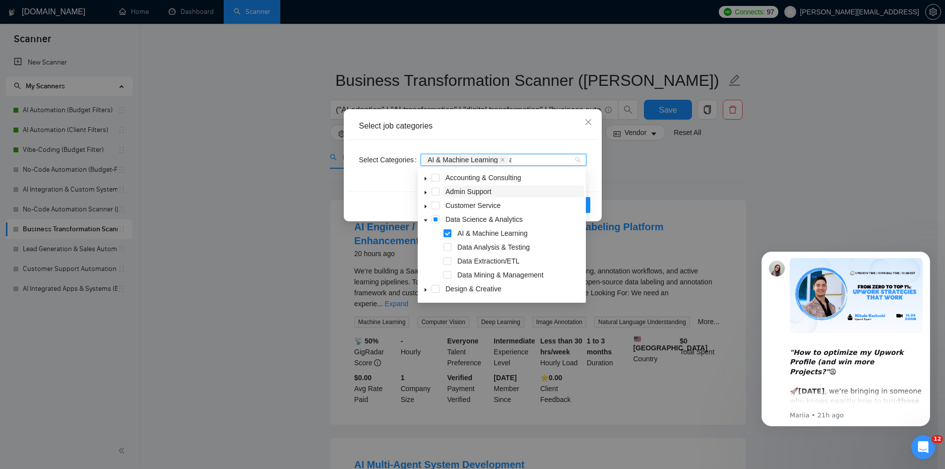
type input "ai"
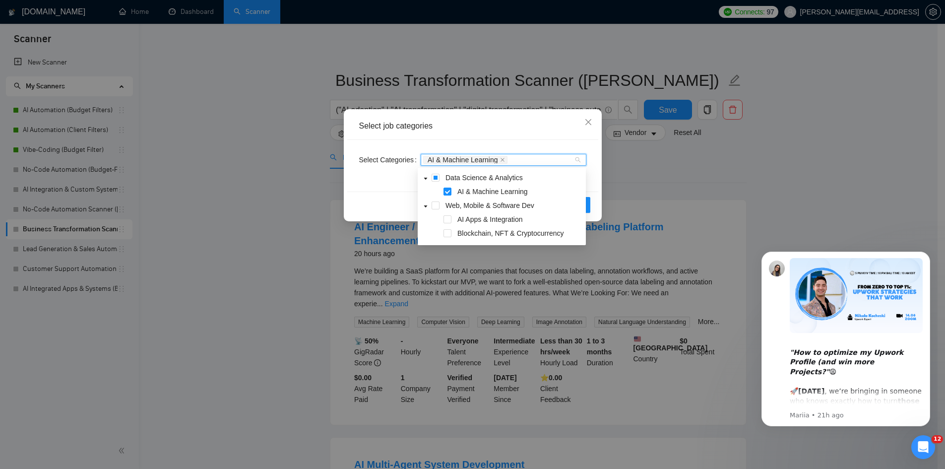
click at [703, 171] on div "Select job categories Select Categories AI & Machine Learning ai Reset OK" at bounding box center [472, 234] width 945 height 469
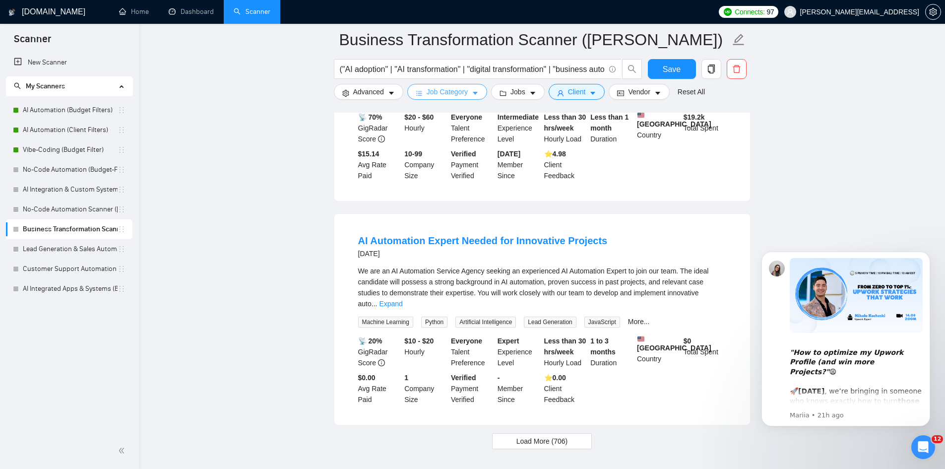
scroll to position [2019, 0]
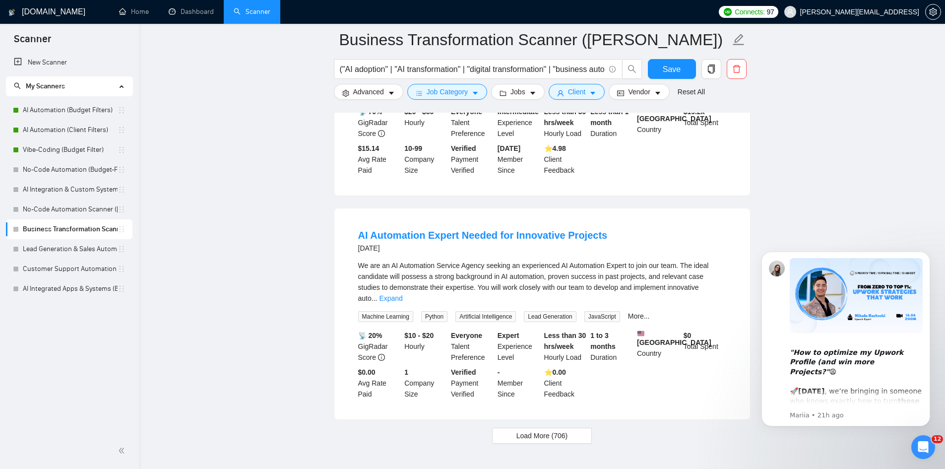
click at [926, 445] on icon "Open Intercom Messenger" at bounding box center [923, 447] width 16 height 16
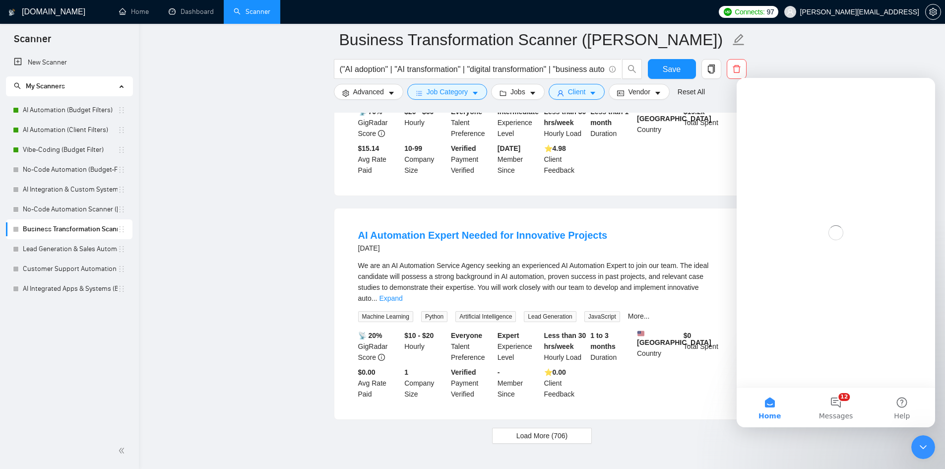
scroll to position [0, 0]
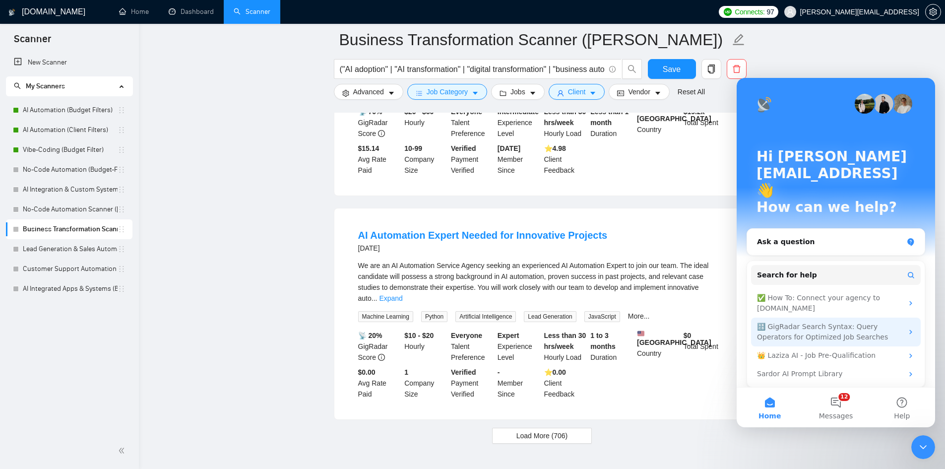
click at [844, 321] on div "🔠 GigRadar Search Syntax: Query Operators for Optimized Job Searches" at bounding box center [830, 331] width 146 height 21
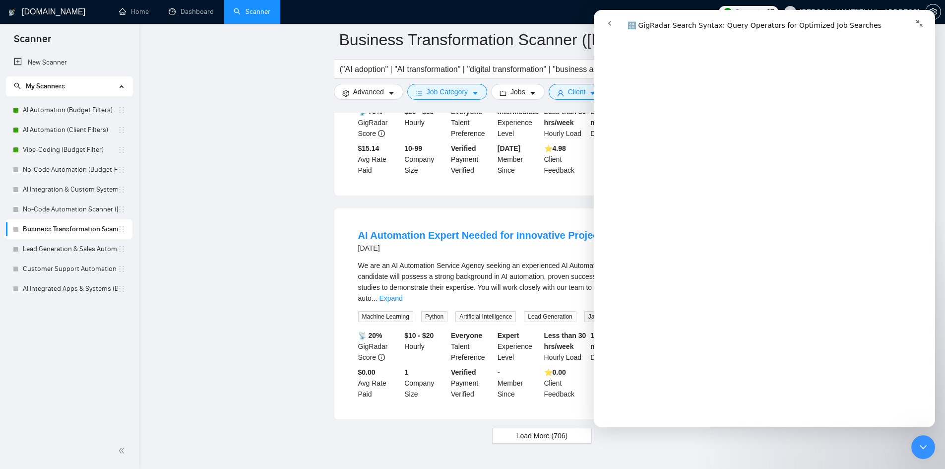
scroll to position [1736, 0]
click at [922, 24] on icon "Collapse window" at bounding box center [919, 23] width 8 height 8
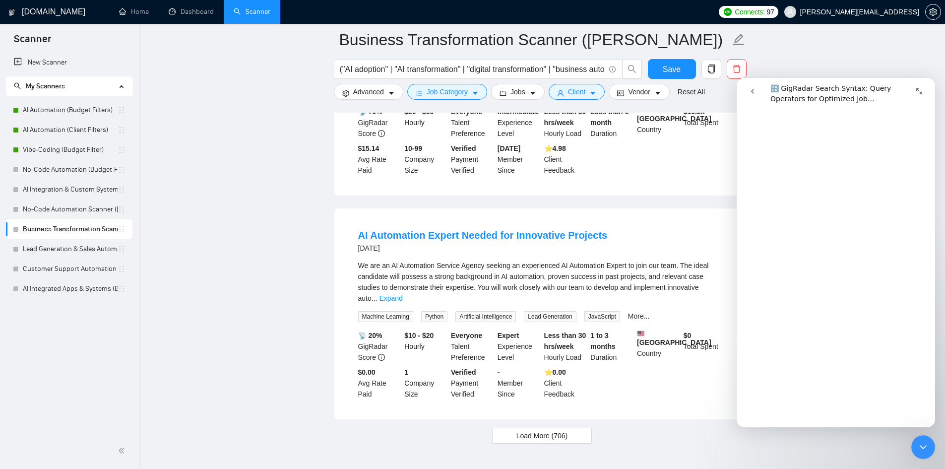
scroll to position [1749, 0]
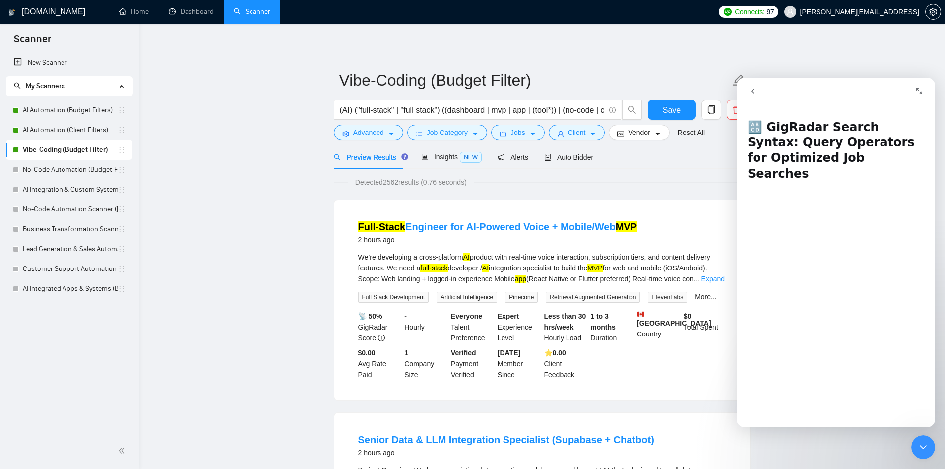
click at [755, 91] on icon "go back" at bounding box center [752, 91] width 8 height 8
